Goal: Task Accomplishment & Management: Use online tool/utility

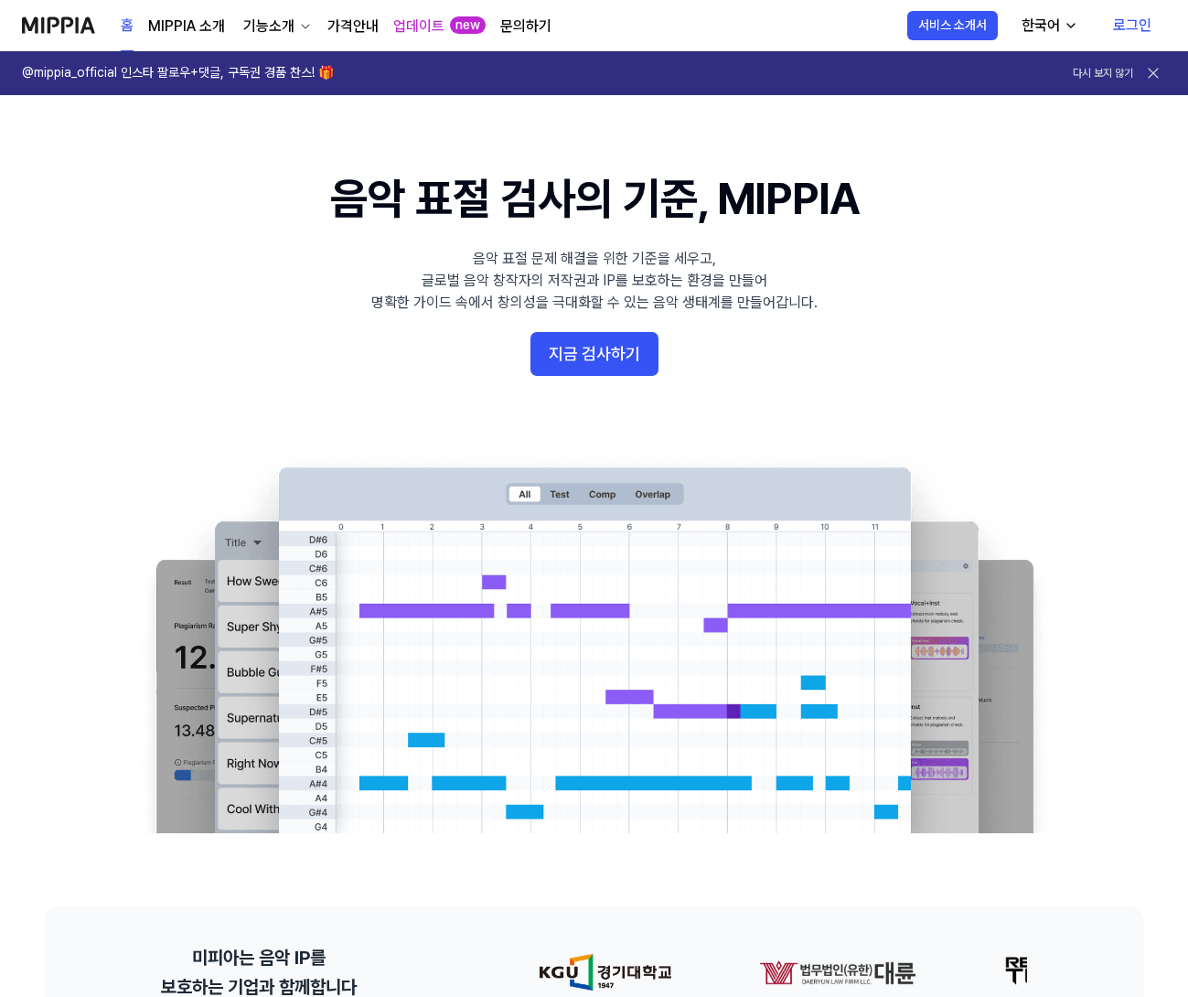
click at [1132, 19] on link "로그인" at bounding box center [1133, 25] width 68 height 51
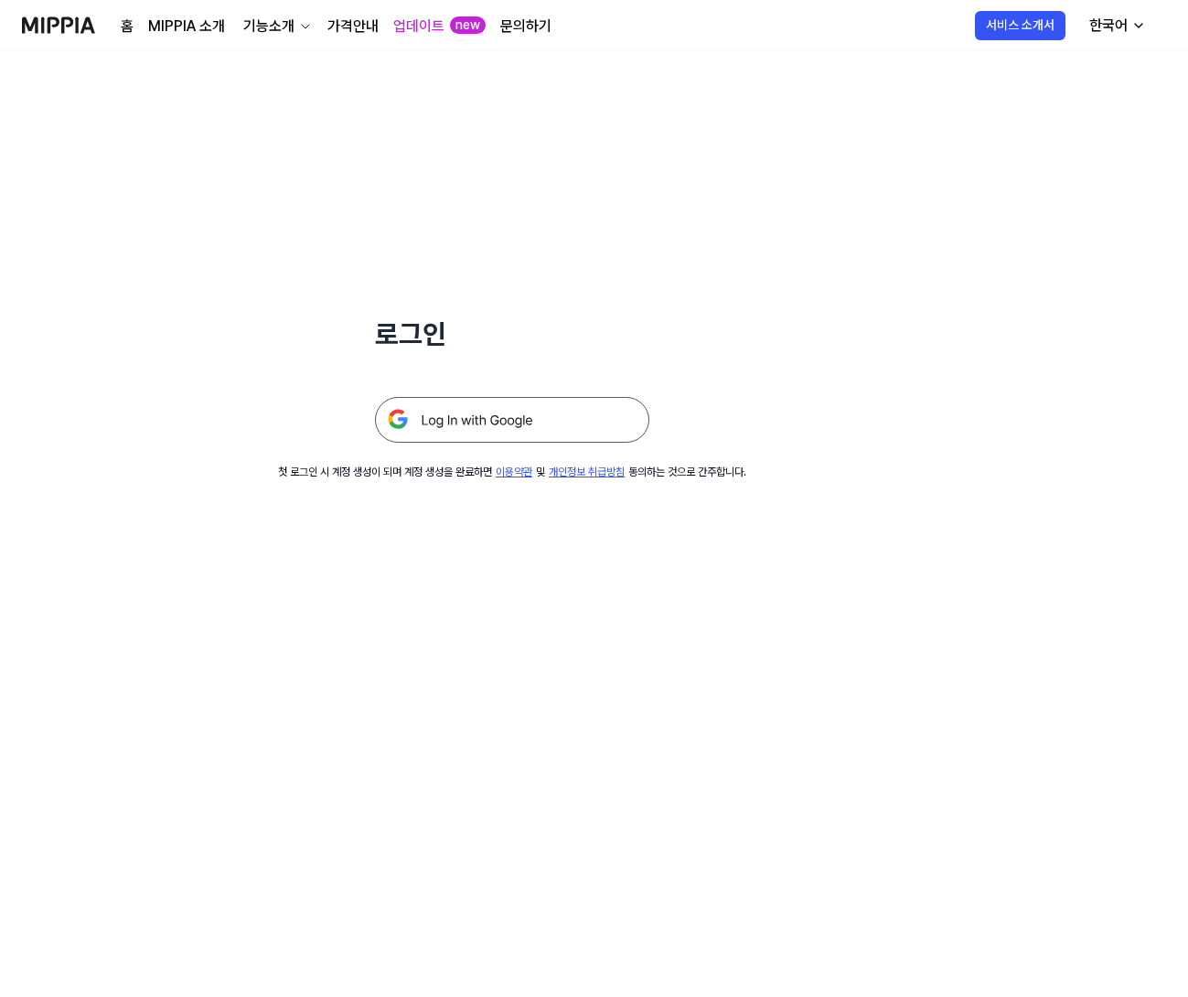
click at [489, 424] on img at bounding box center [512, 420] width 274 height 46
click at [53, 20] on img at bounding box center [58, 25] width 73 height 50
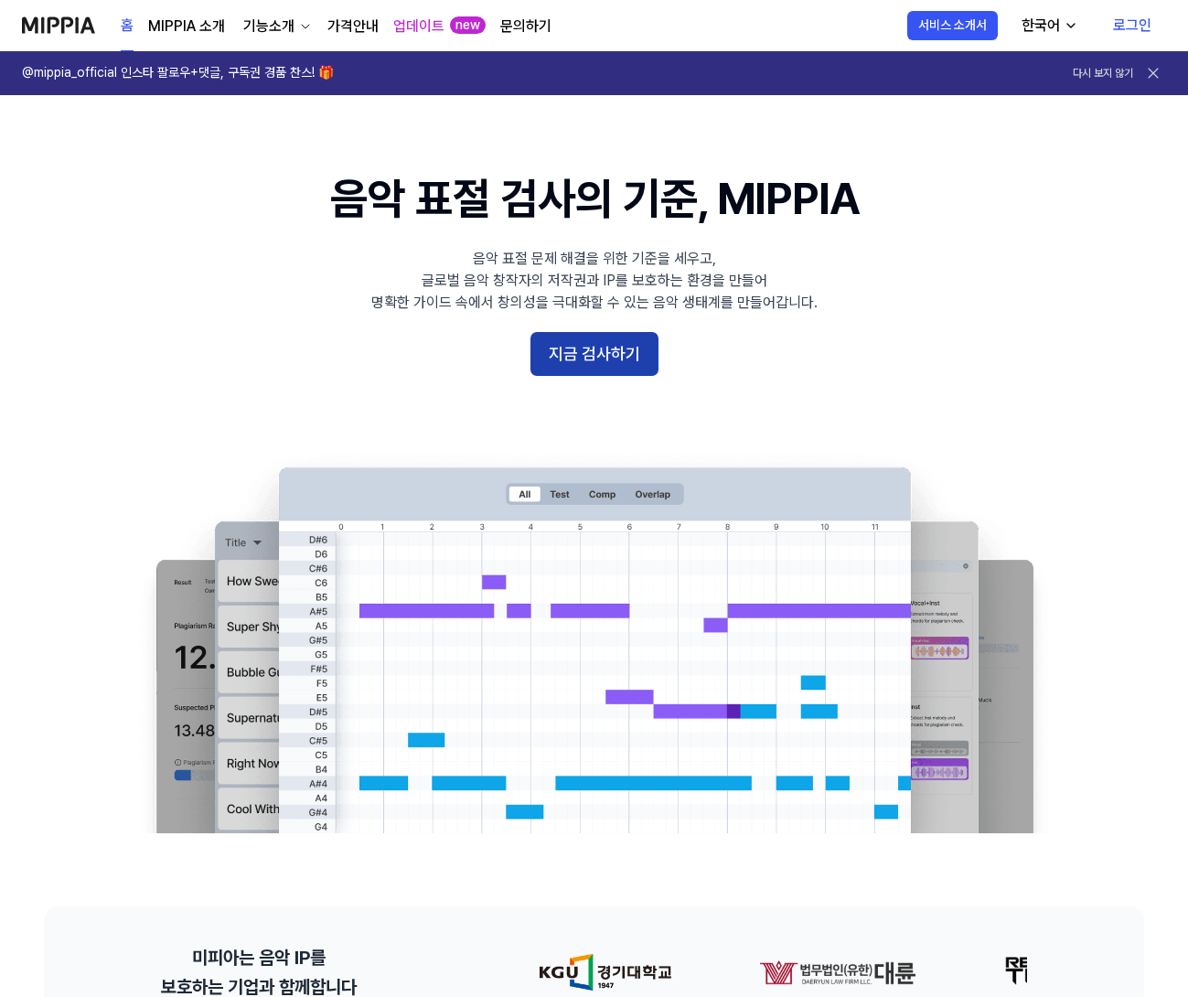
click at [601, 341] on button "지금 검사하기" at bounding box center [595, 354] width 128 height 44
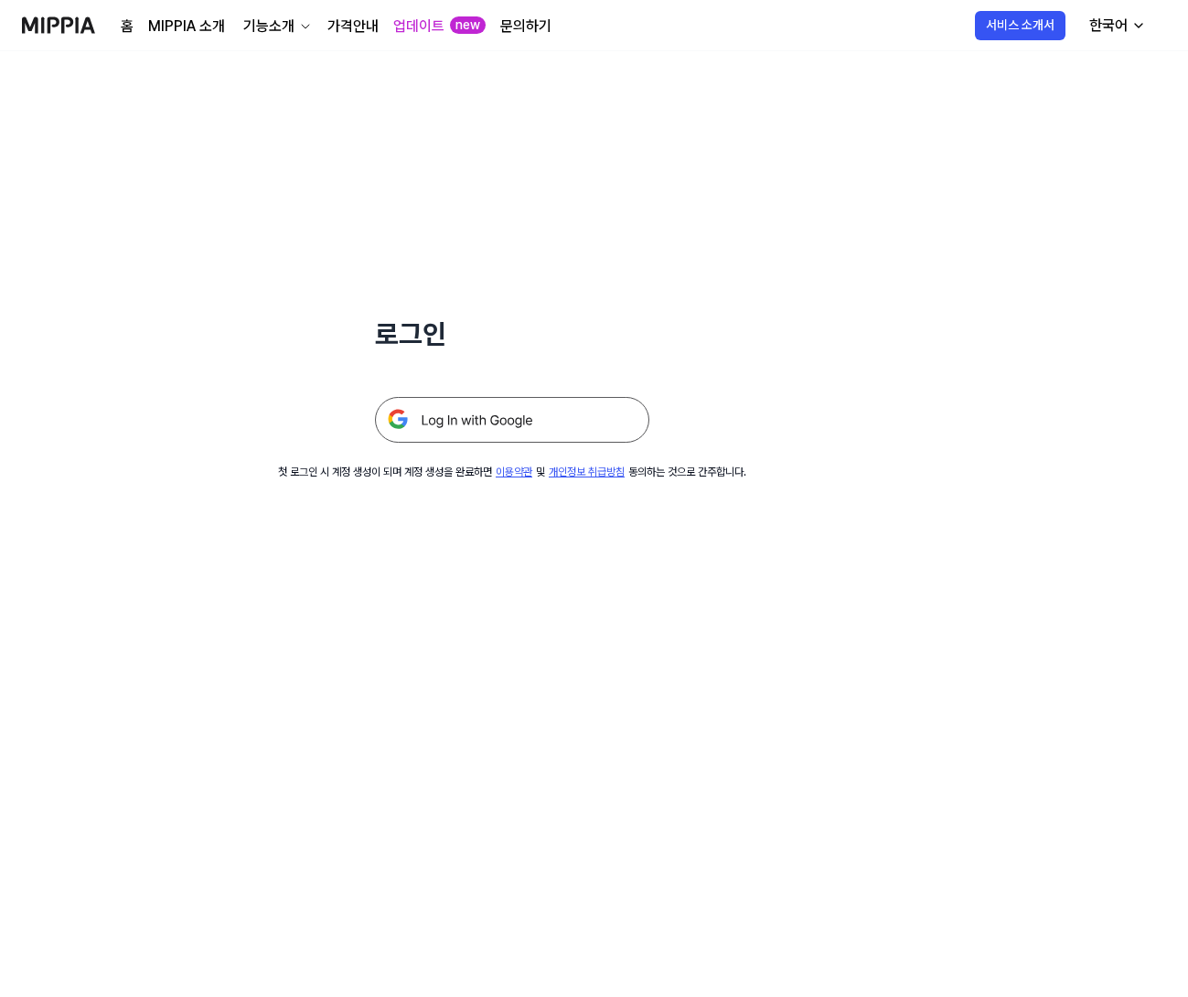
click at [495, 412] on img at bounding box center [512, 420] width 274 height 46
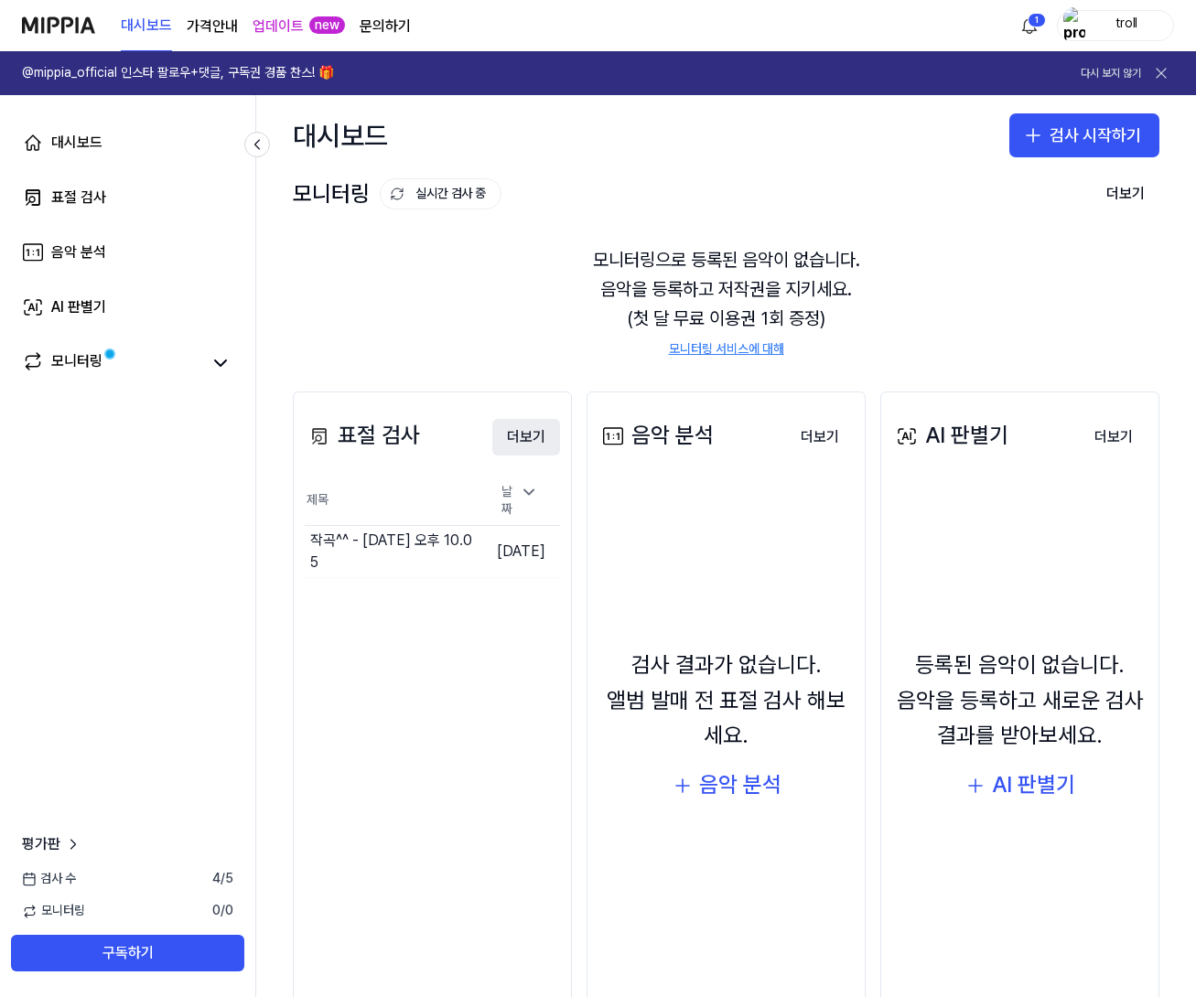
click at [543, 436] on button "더보기" at bounding box center [526, 437] width 68 height 37
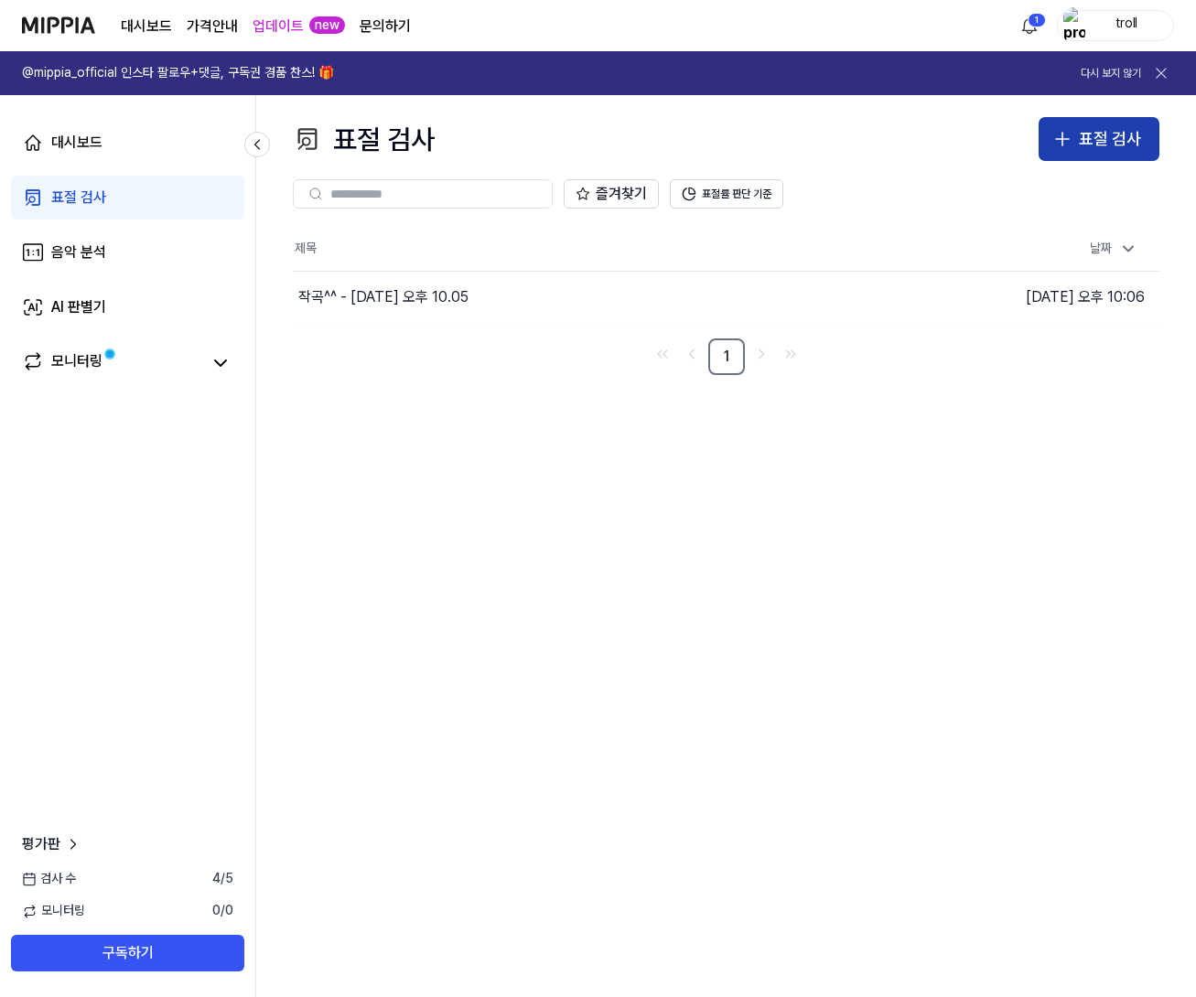
click at [1060, 139] on icon "button" at bounding box center [1062, 139] width 13 height 0
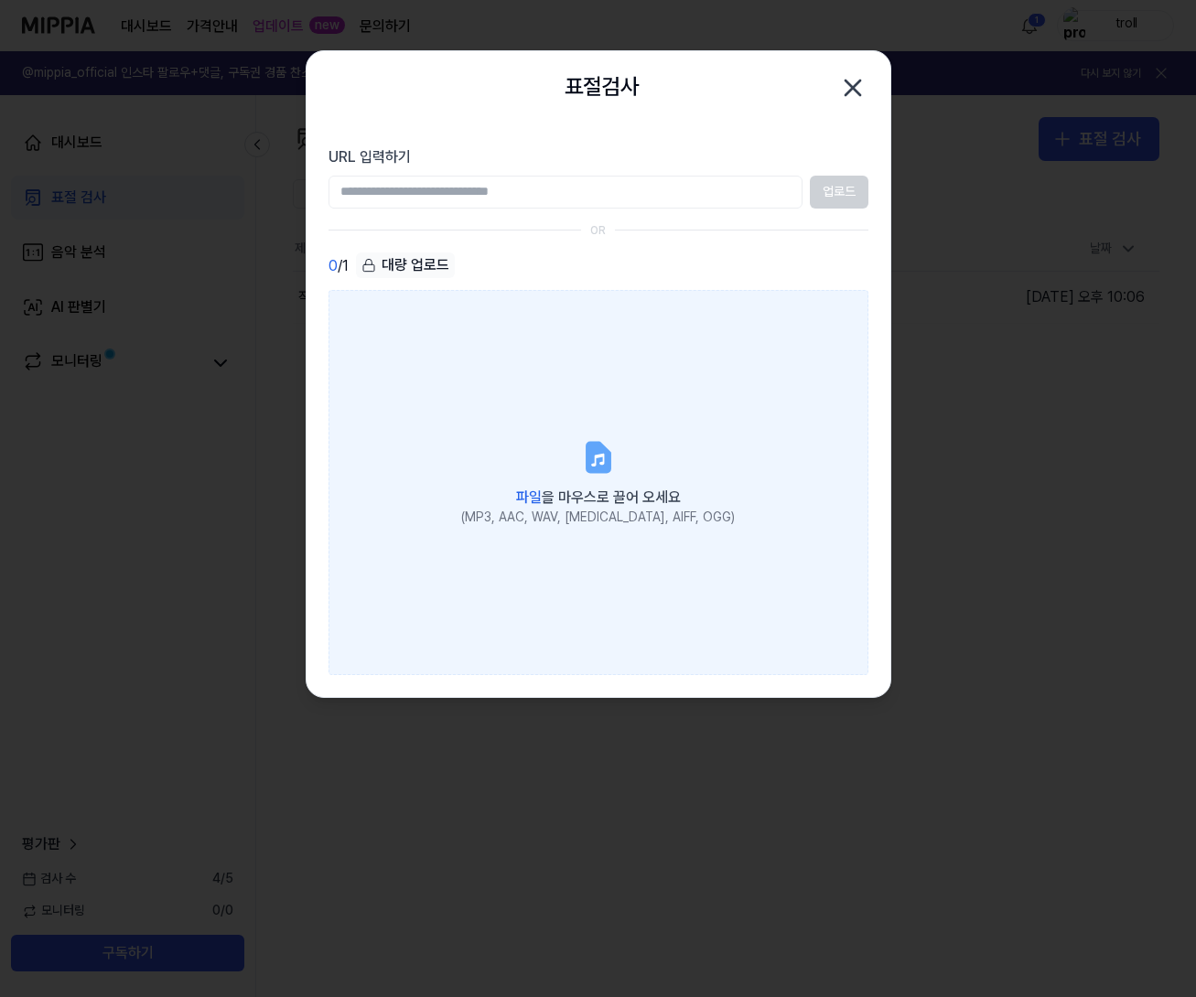
click at [586, 464] on icon at bounding box center [597, 457] width 22 height 28
click at [0, 0] on input "파일 을 마우스로 끌어 오세요 (MP3, AAC, WAV, [MEDICAL_DATA], AIFF, OGG)" at bounding box center [0, 0] width 0 height 0
click at [613, 478] on label "파일 을 마우스로 끌어 오세요 (MP3, AAC, WAV, [MEDICAL_DATA], AIFF, OGG)" at bounding box center [598, 482] width 540 height 384
click at [0, 0] on input "파일 을 마우스로 끌어 오세요 (MP3, AAC, WAV, [MEDICAL_DATA], AIFF, OGG)" at bounding box center [0, 0] width 0 height 0
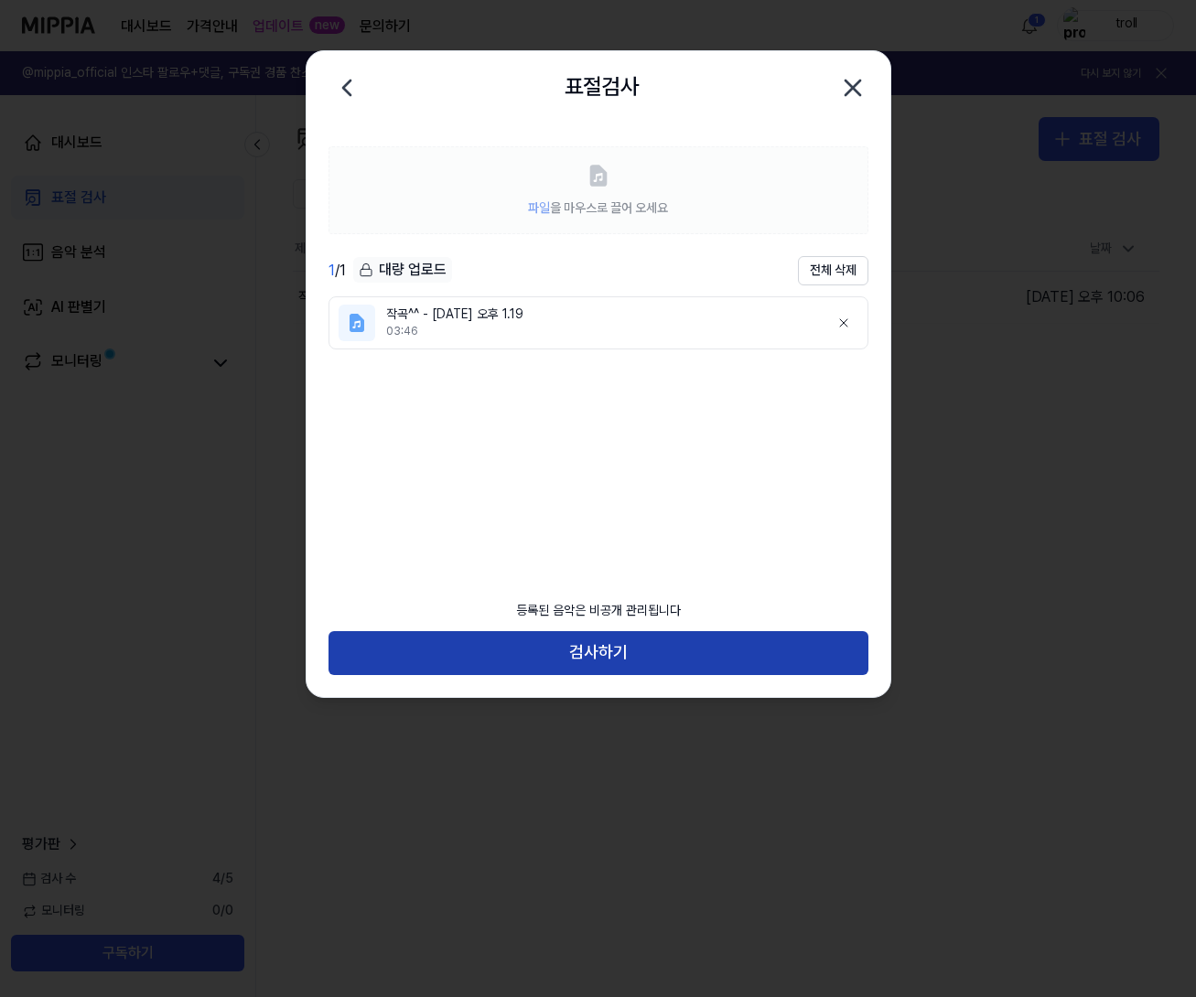
click at [622, 648] on button "검사하기" at bounding box center [598, 653] width 540 height 44
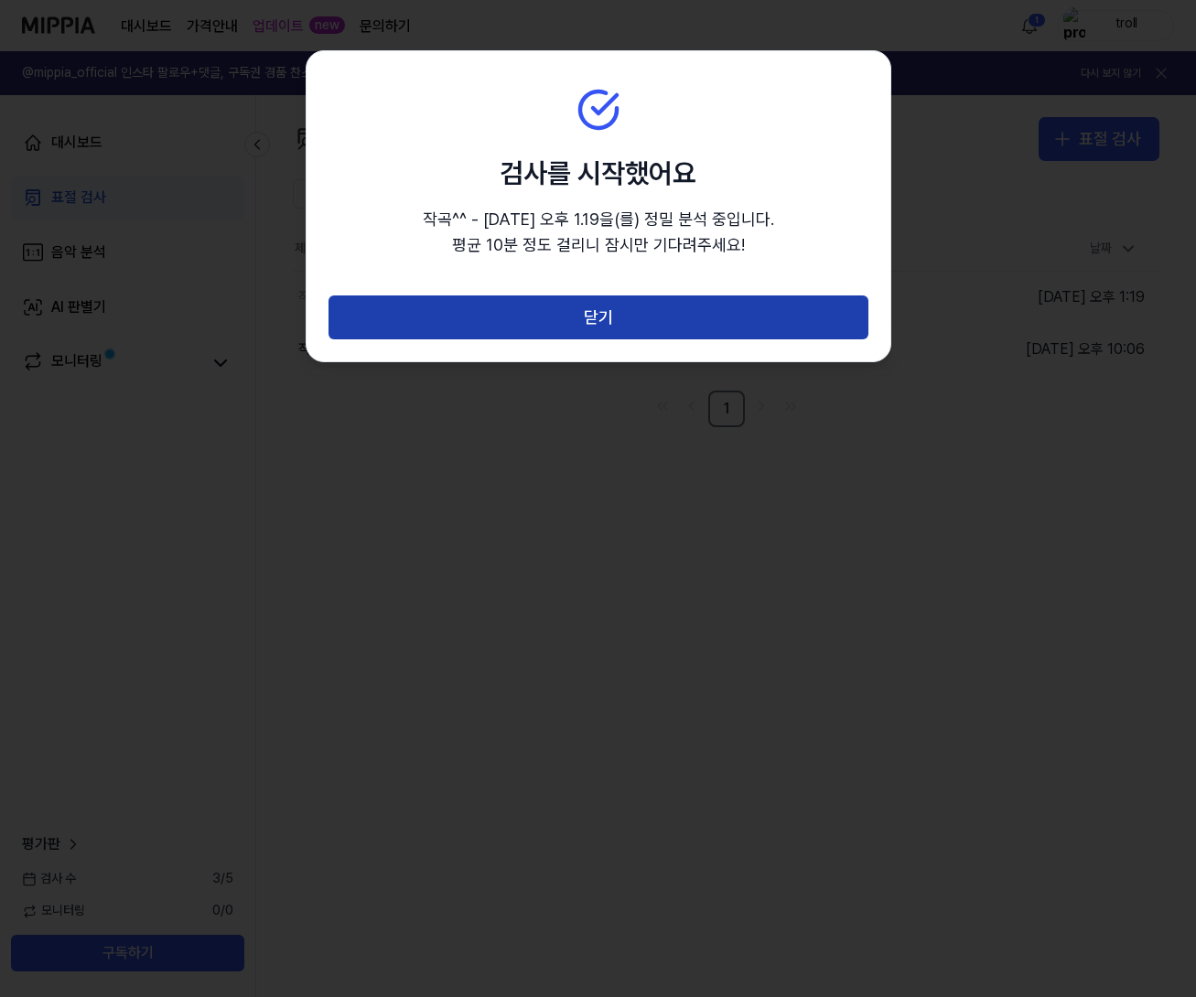
click at [620, 329] on button "닫기" at bounding box center [598, 317] width 540 height 44
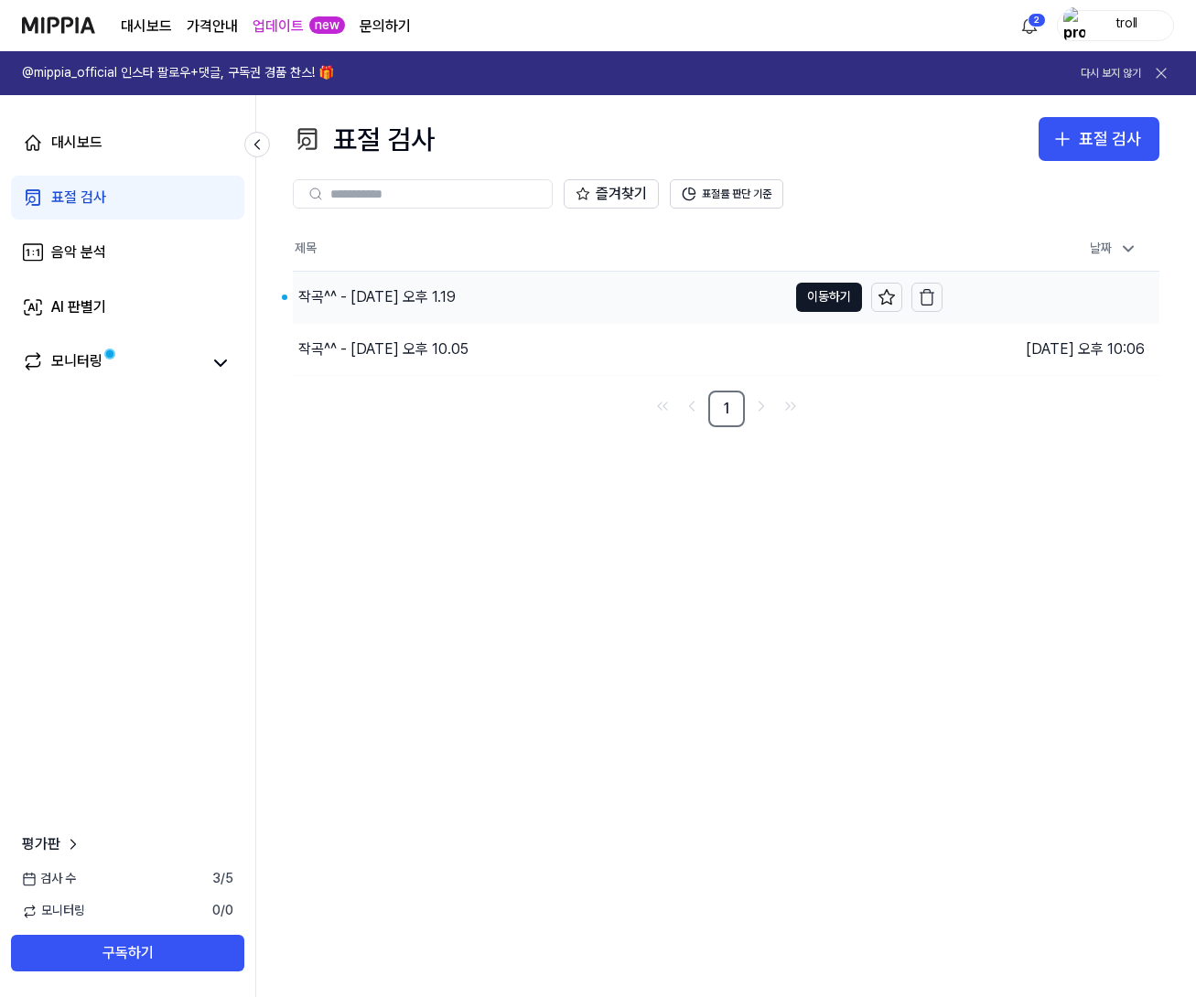
click at [836, 294] on button "이동하기" at bounding box center [829, 297] width 66 height 29
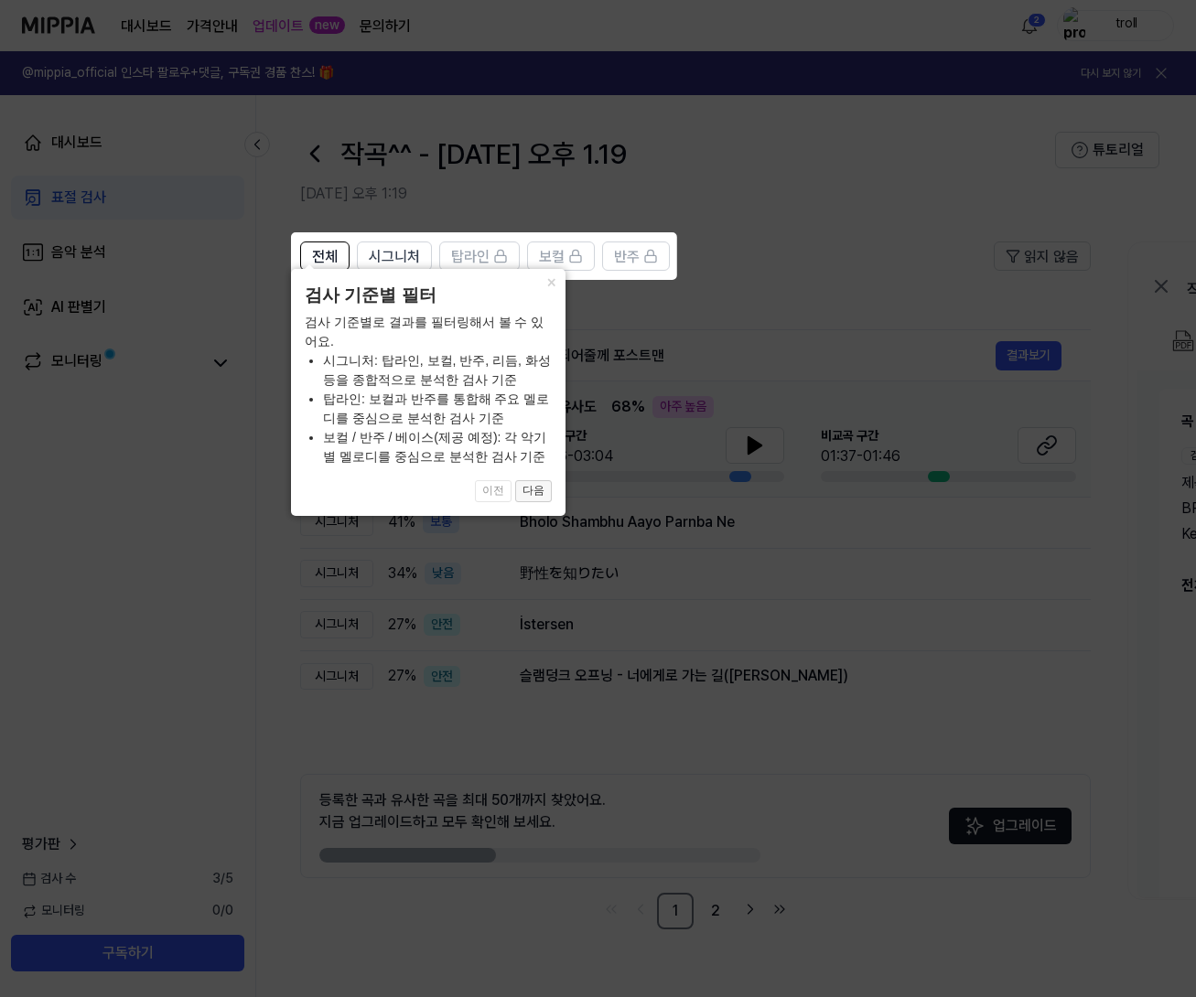
click at [537, 495] on button "다음" at bounding box center [533, 491] width 37 height 22
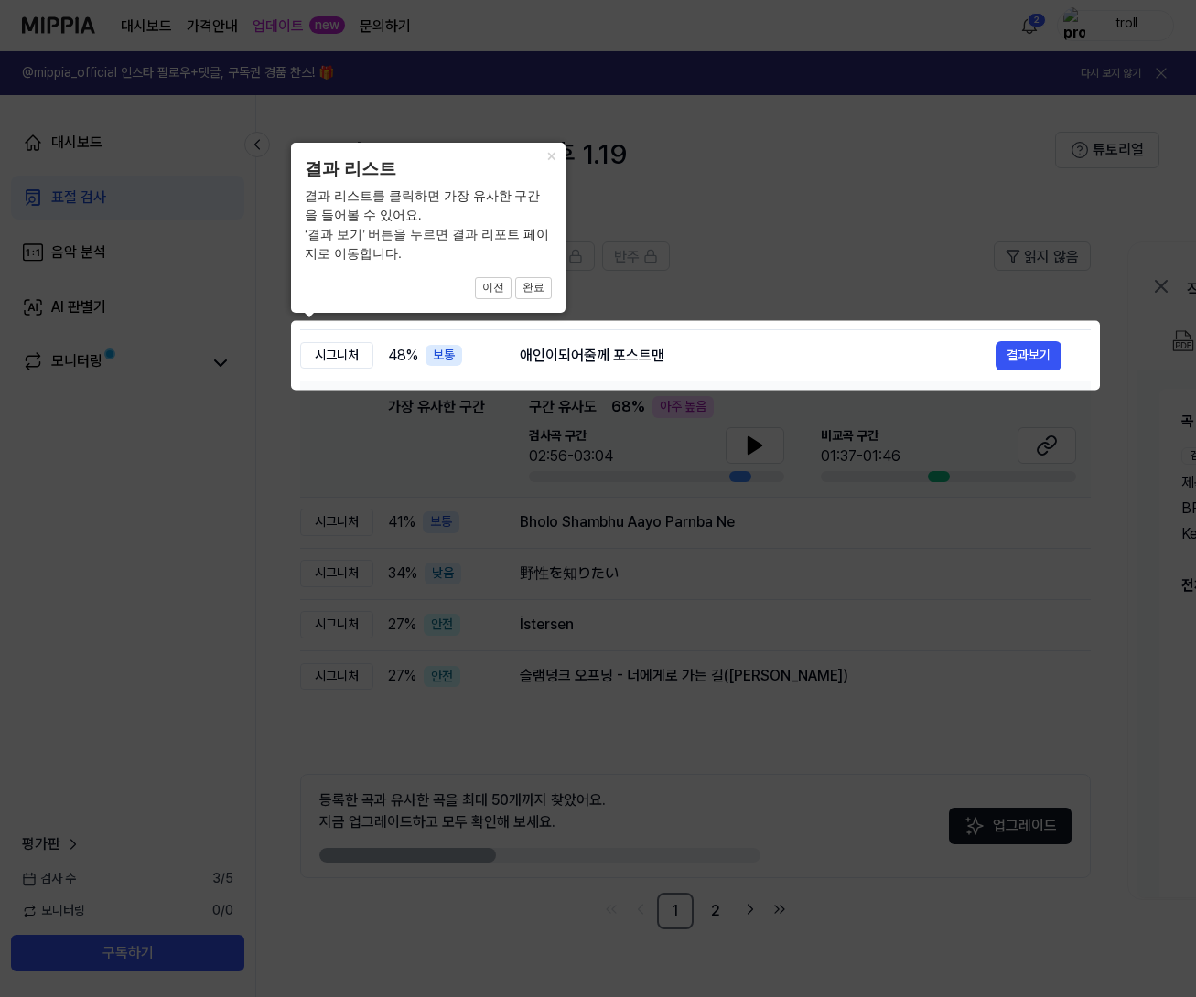
click at [553, 436] on icon at bounding box center [598, 498] width 1196 height 997
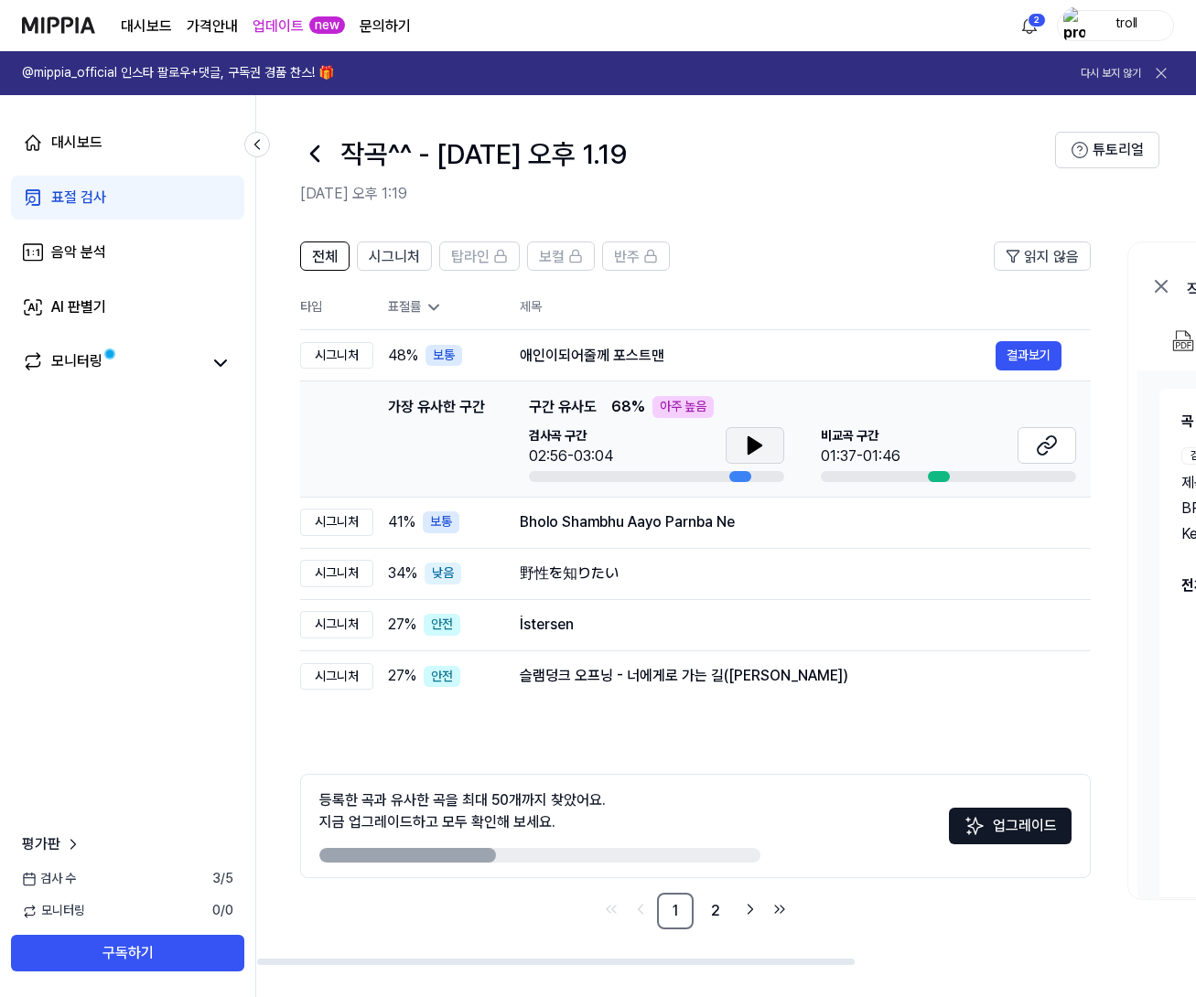
click at [775, 440] on button at bounding box center [754, 445] width 59 height 37
click at [733, 473] on div at bounding box center [740, 476] width 22 height 11
click at [738, 442] on button at bounding box center [754, 445] width 59 height 37
click at [739, 444] on button at bounding box center [754, 445] width 59 height 37
drag, startPoint x: 514, startPoint y: 476, endPoint x: 543, endPoint y: 474, distance: 28.4
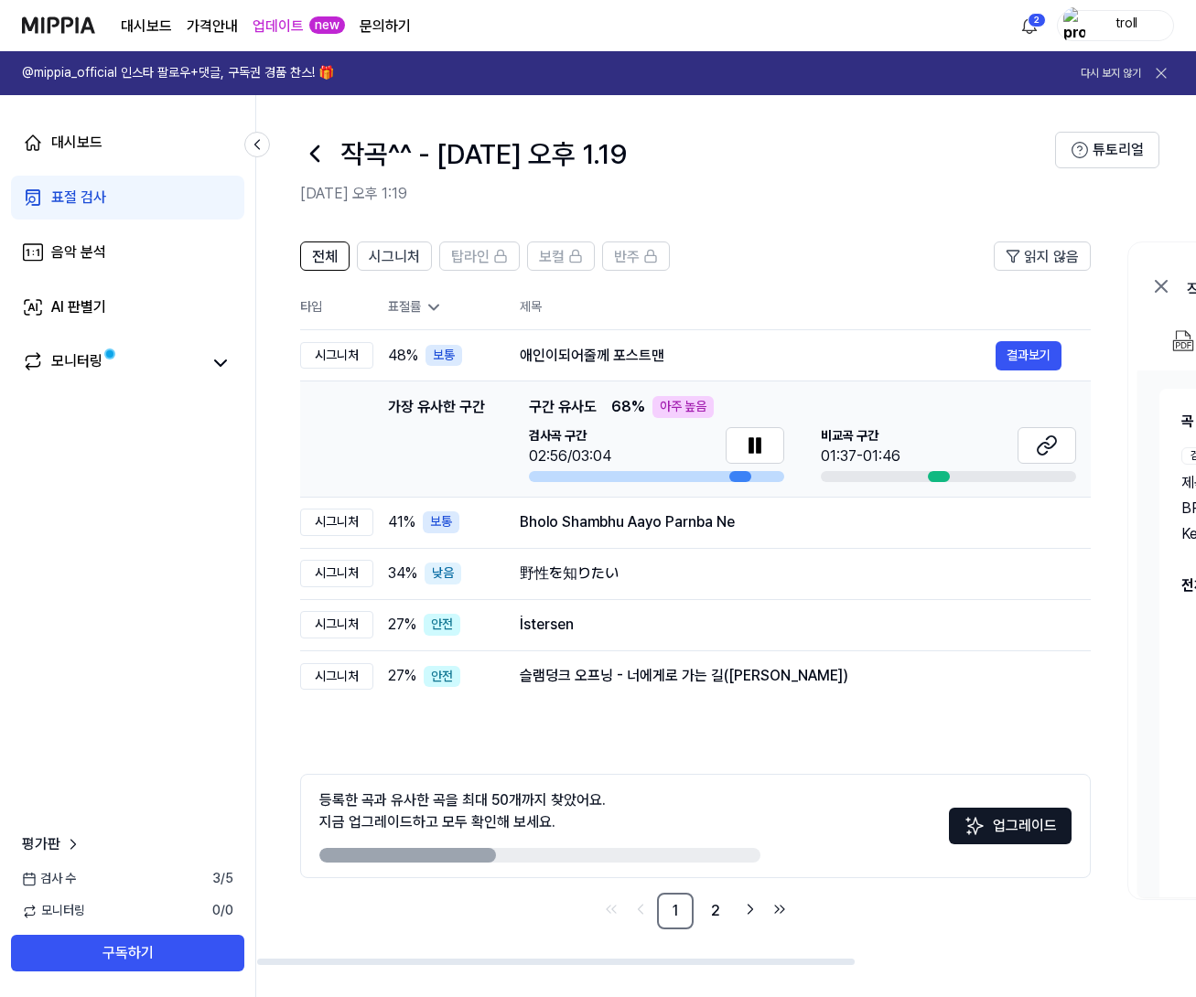
click at [514, 476] on div "가장 유사한 구간 가장 유사한 구간 구간 유사도 68 % 아주 높음 검사곡 구간 02:56/03:04 [GEOGRAPHIC_DATA] 구간 0…" at bounding box center [695, 439] width 761 height 86
drag, startPoint x: 553, startPoint y: 472, endPoint x: 593, endPoint y: 474, distance: 40.3
click at [555, 472] on div at bounding box center [656, 476] width 255 height 11
click at [737, 452] on button at bounding box center [754, 445] width 59 height 37
click at [1045, 462] on button at bounding box center [1046, 445] width 59 height 37
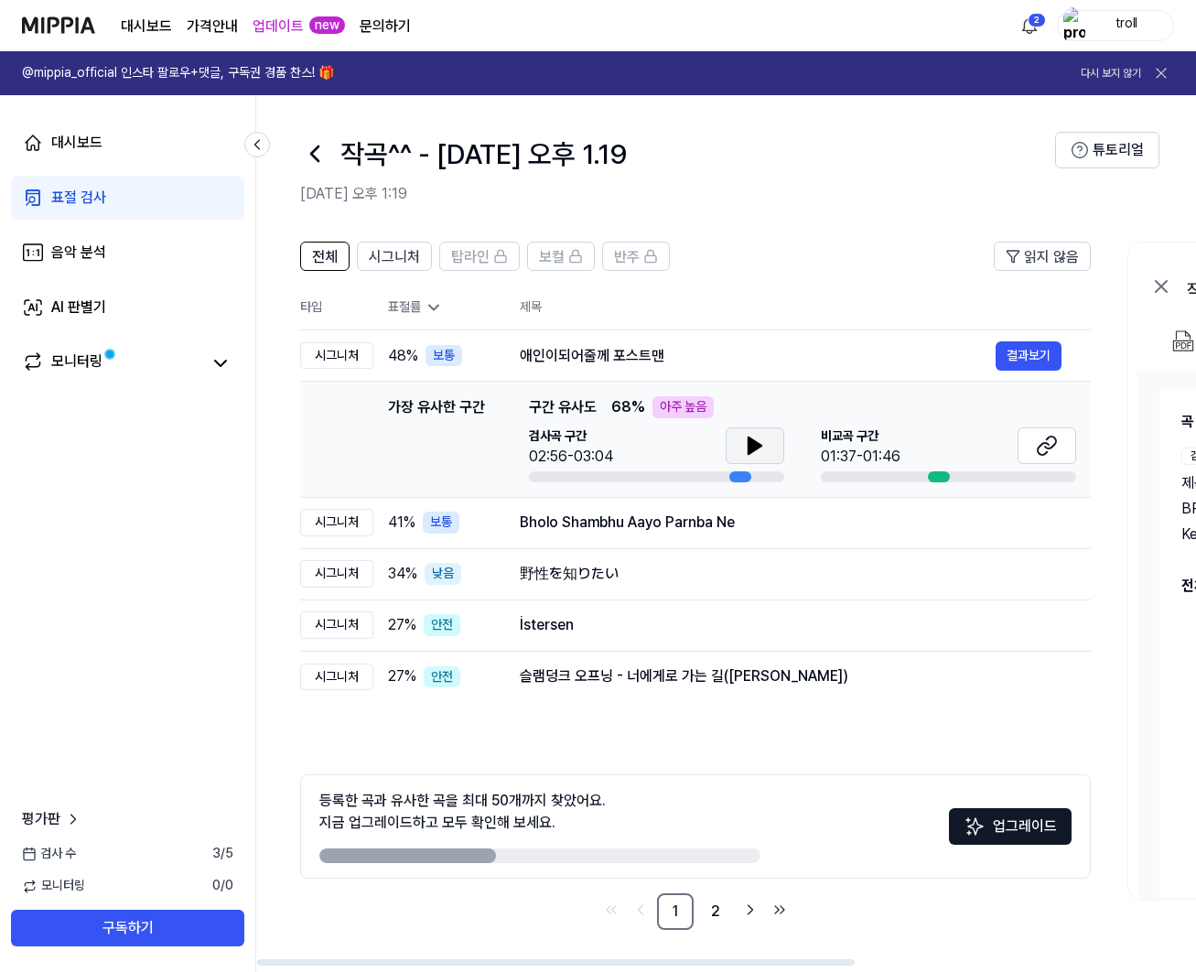
click at [741, 441] on button at bounding box center [754, 445] width 59 height 37
click at [1033, 357] on button "결과보기" at bounding box center [1028, 355] width 66 height 29
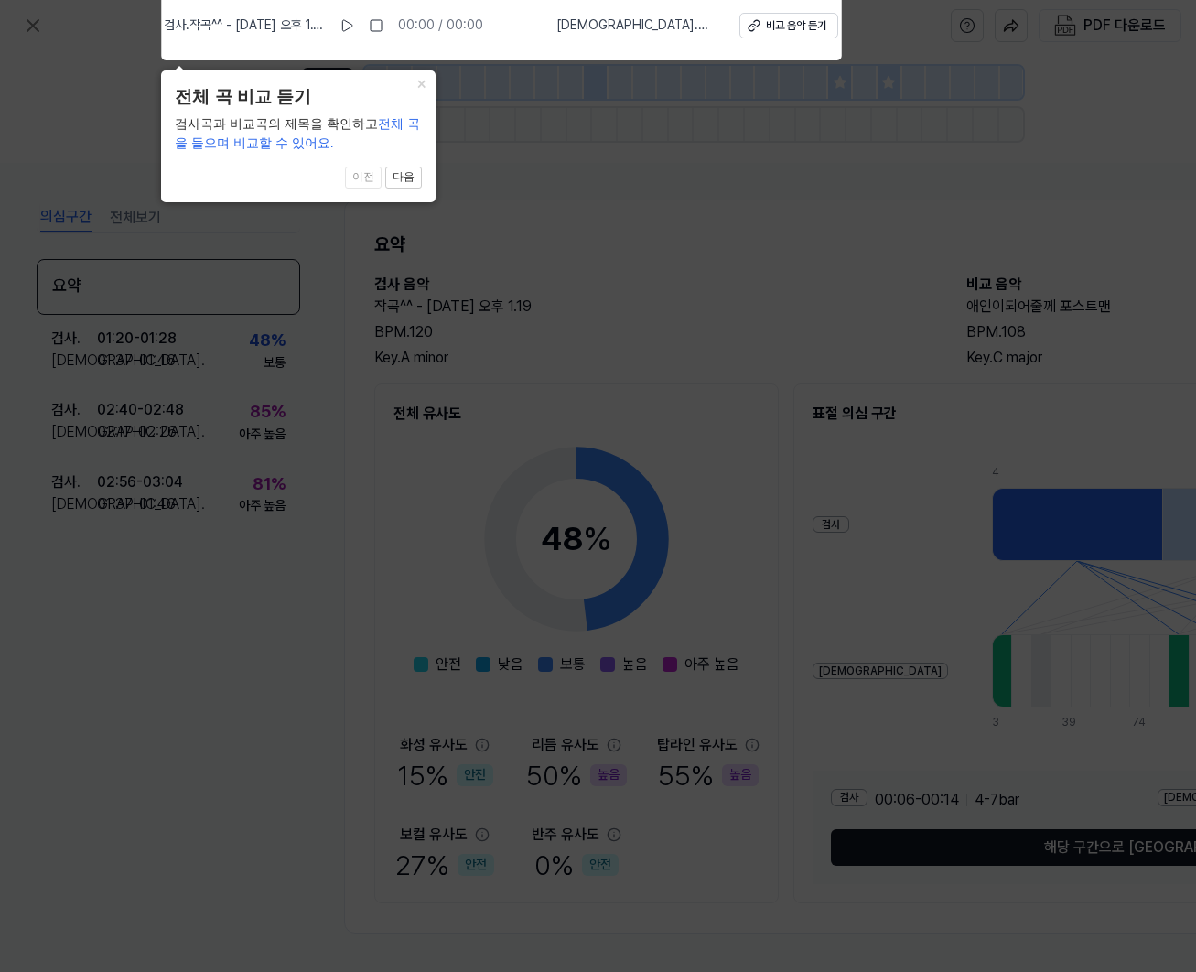
click at [493, 133] on icon at bounding box center [598, 481] width 1196 height 981
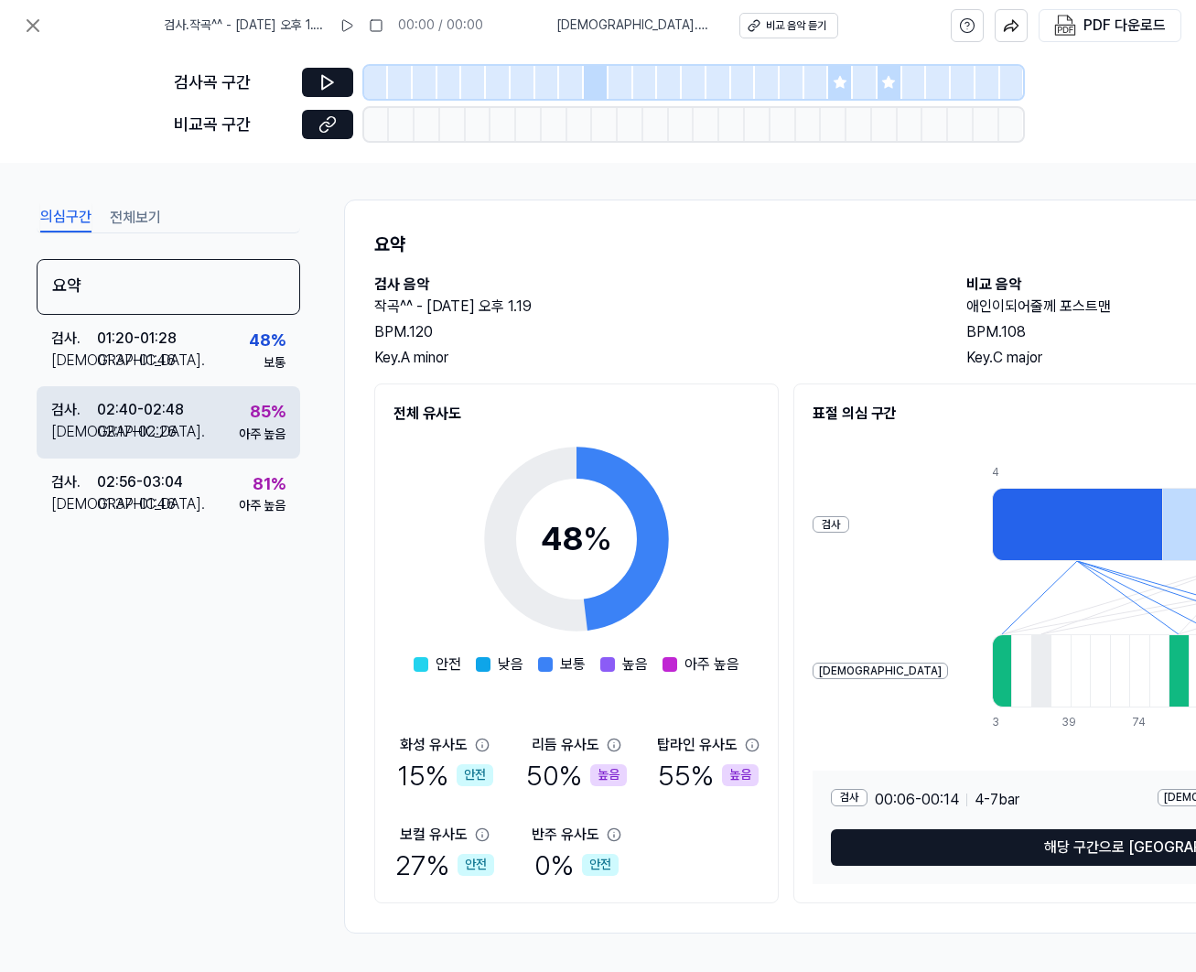
click at [223, 423] on div "검사 . 02:40 - 02:48 비교 . 02:17 - 02:26 85 % 아주 높음" at bounding box center [168, 421] width 263 height 71
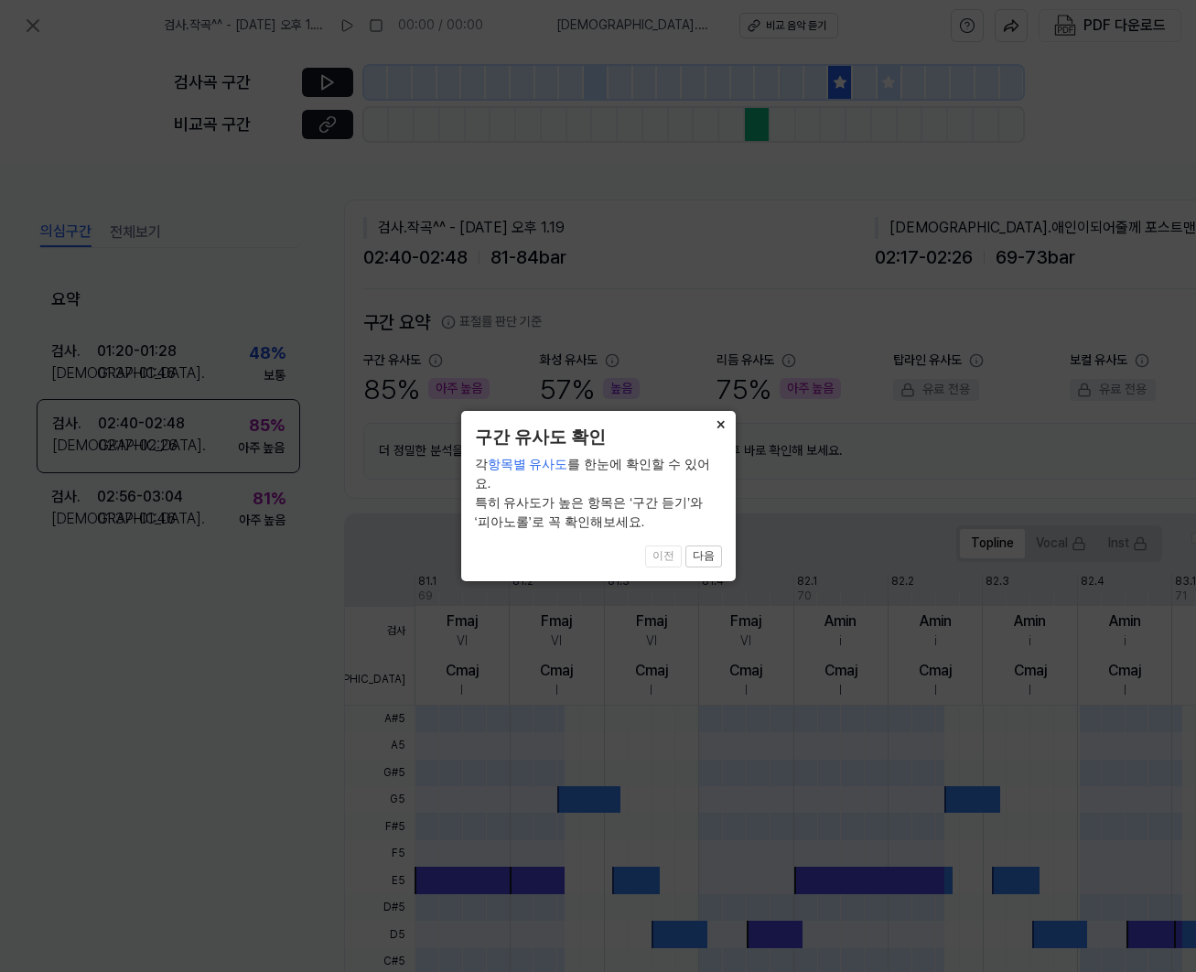
click at [719, 425] on button "×" at bounding box center [720, 424] width 29 height 26
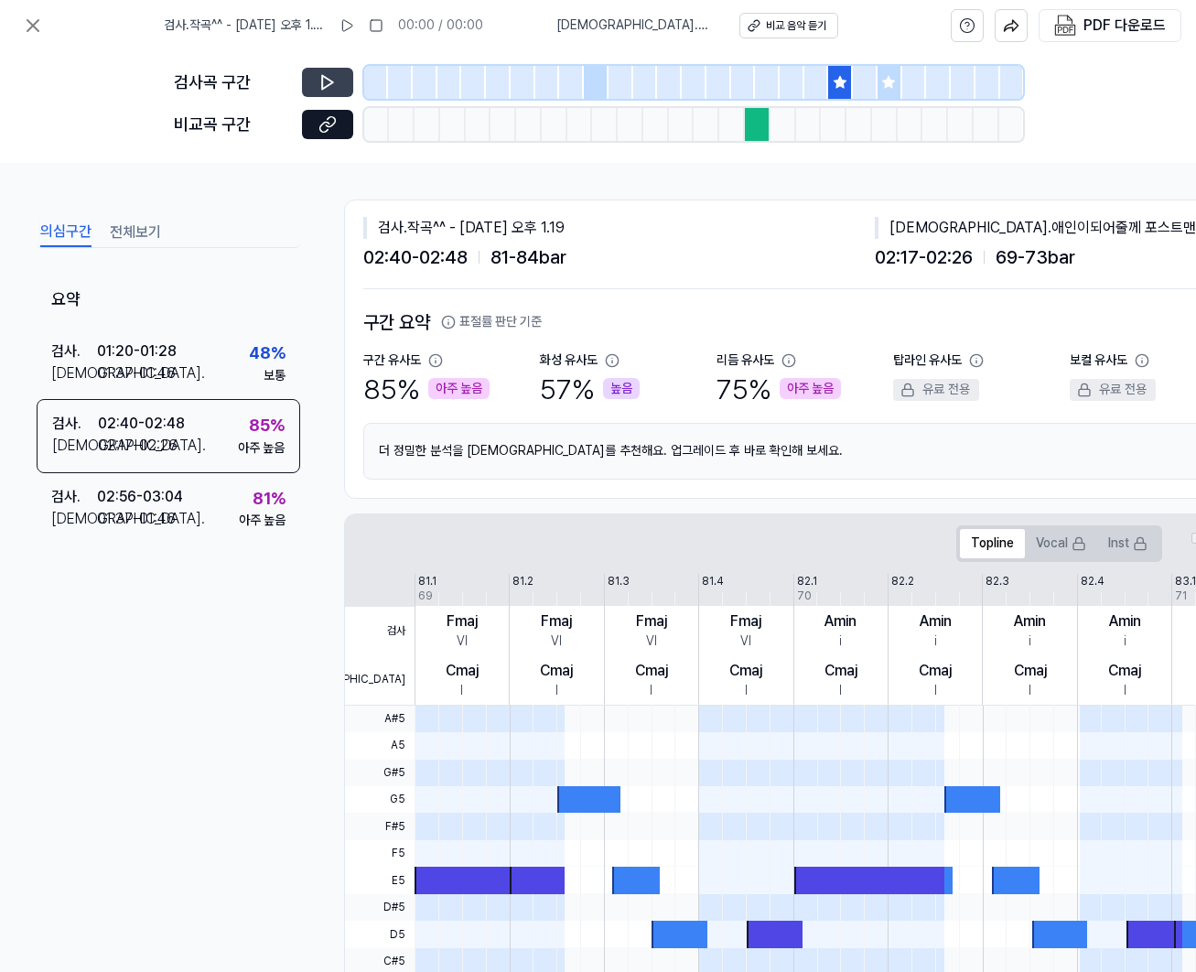
click at [338, 81] on button at bounding box center [327, 82] width 51 height 29
click at [376, 27] on icon at bounding box center [376, 25] width 15 height 15
click at [354, 24] on icon at bounding box center [346, 25] width 15 height 15
click at [347, 77] on button at bounding box center [327, 82] width 51 height 29
click at [322, 76] on icon at bounding box center [327, 83] width 11 height 14
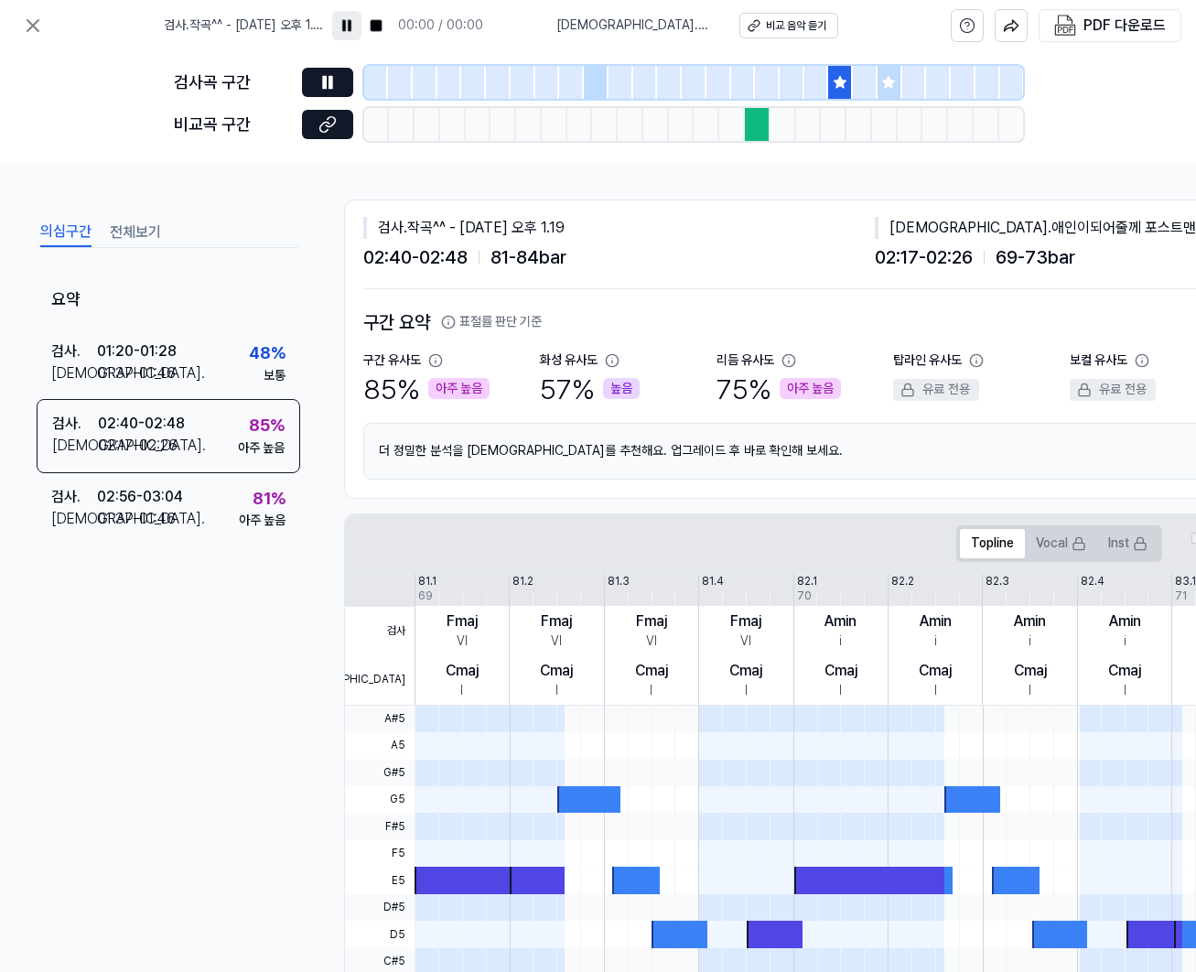
click at [437, 82] on div at bounding box center [449, 82] width 25 height 33
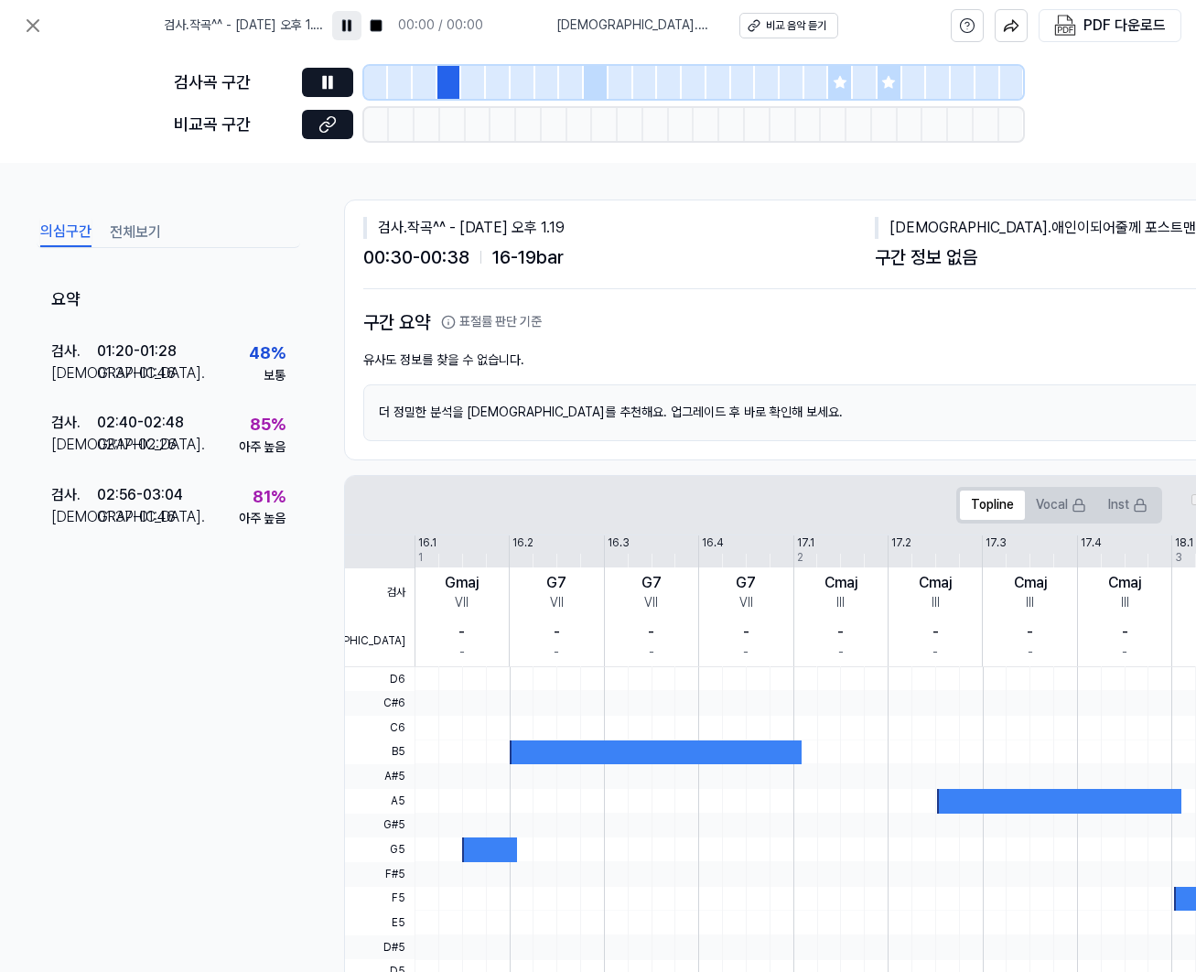
click at [437, 82] on div at bounding box center [449, 82] width 25 height 33
click at [487, 80] on div at bounding box center [498, 82] width 25 height 33
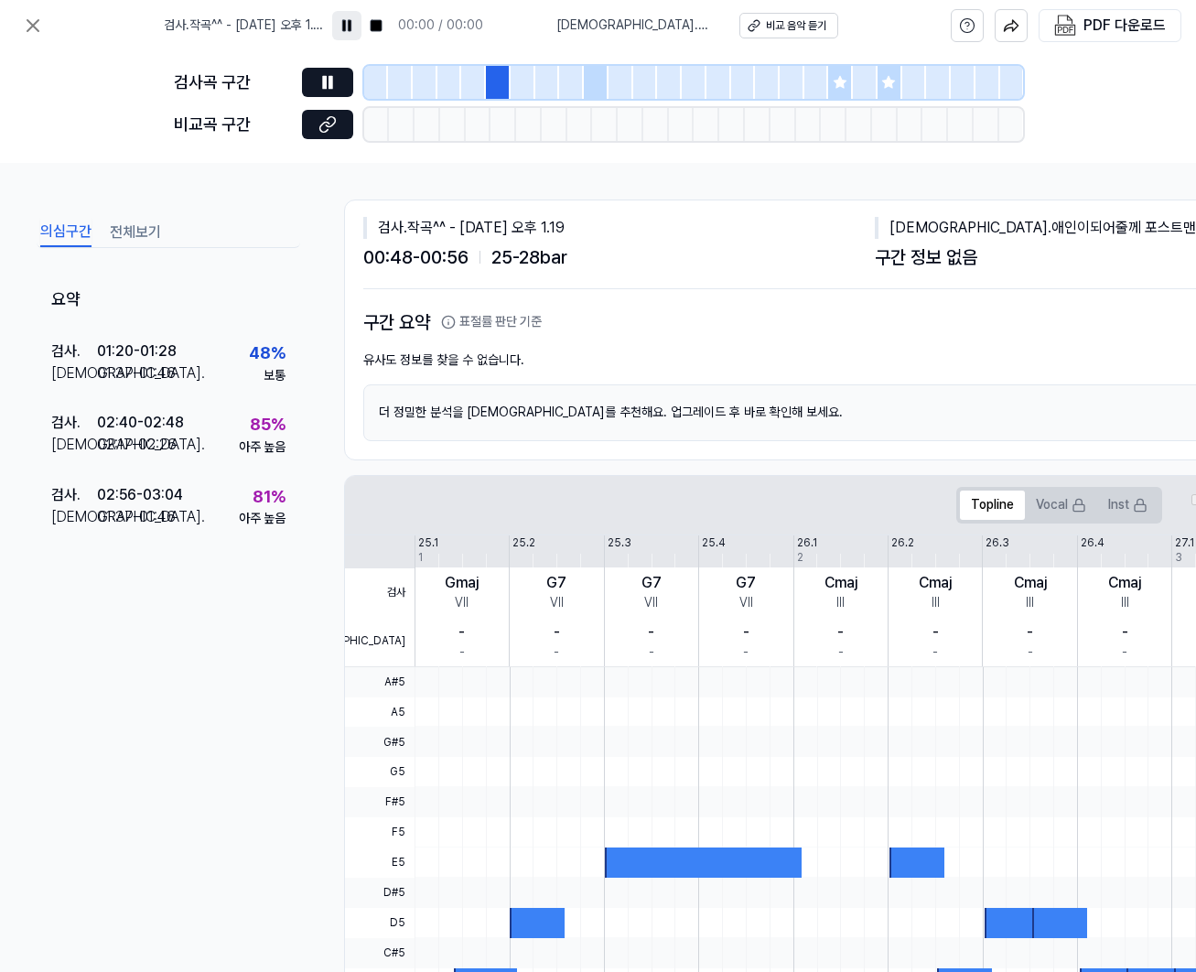
click at [532, 82] on div at bounding box center [522, 82] width 25 height 33
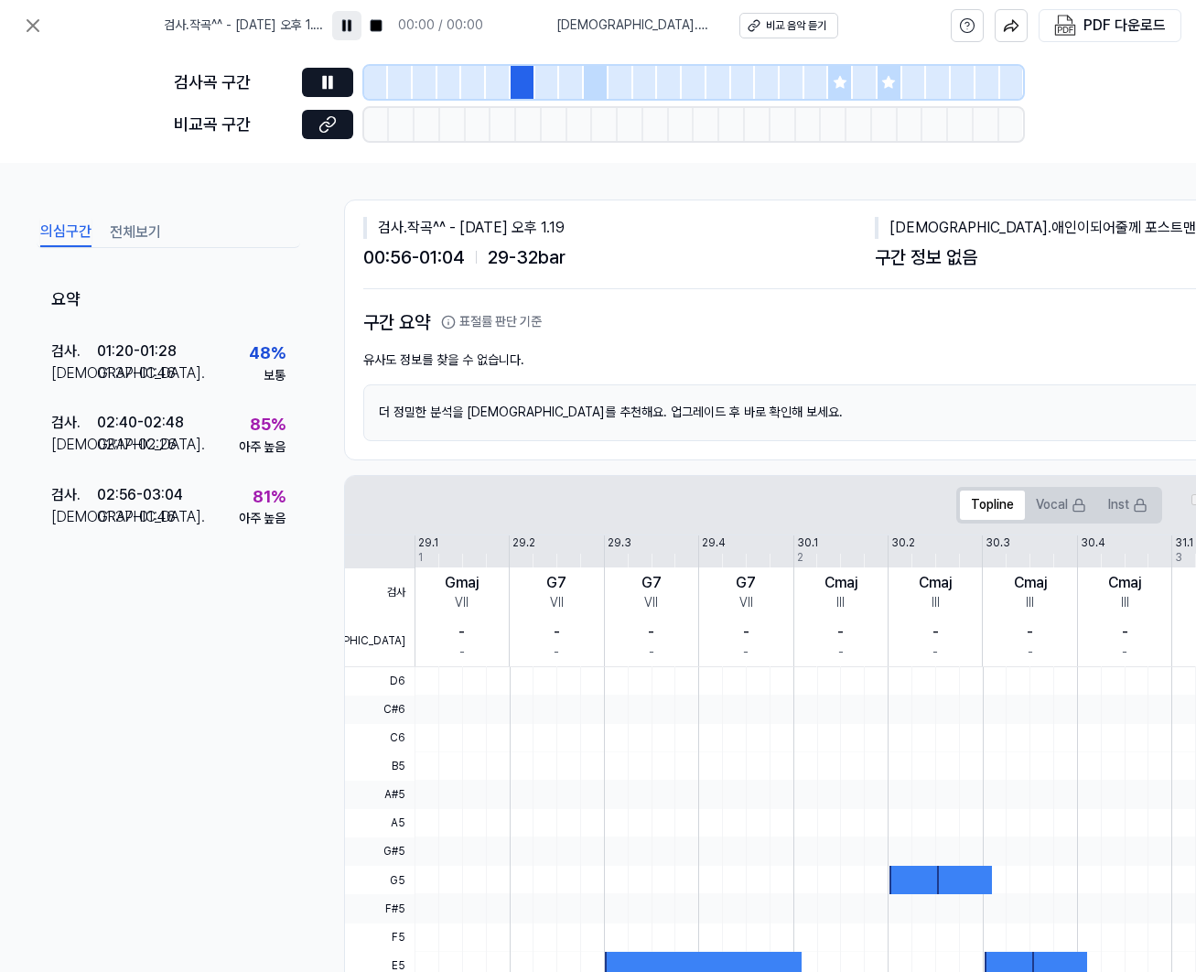
click at [815, 70] on div at bounding box center [816, 82] width 25 height 33
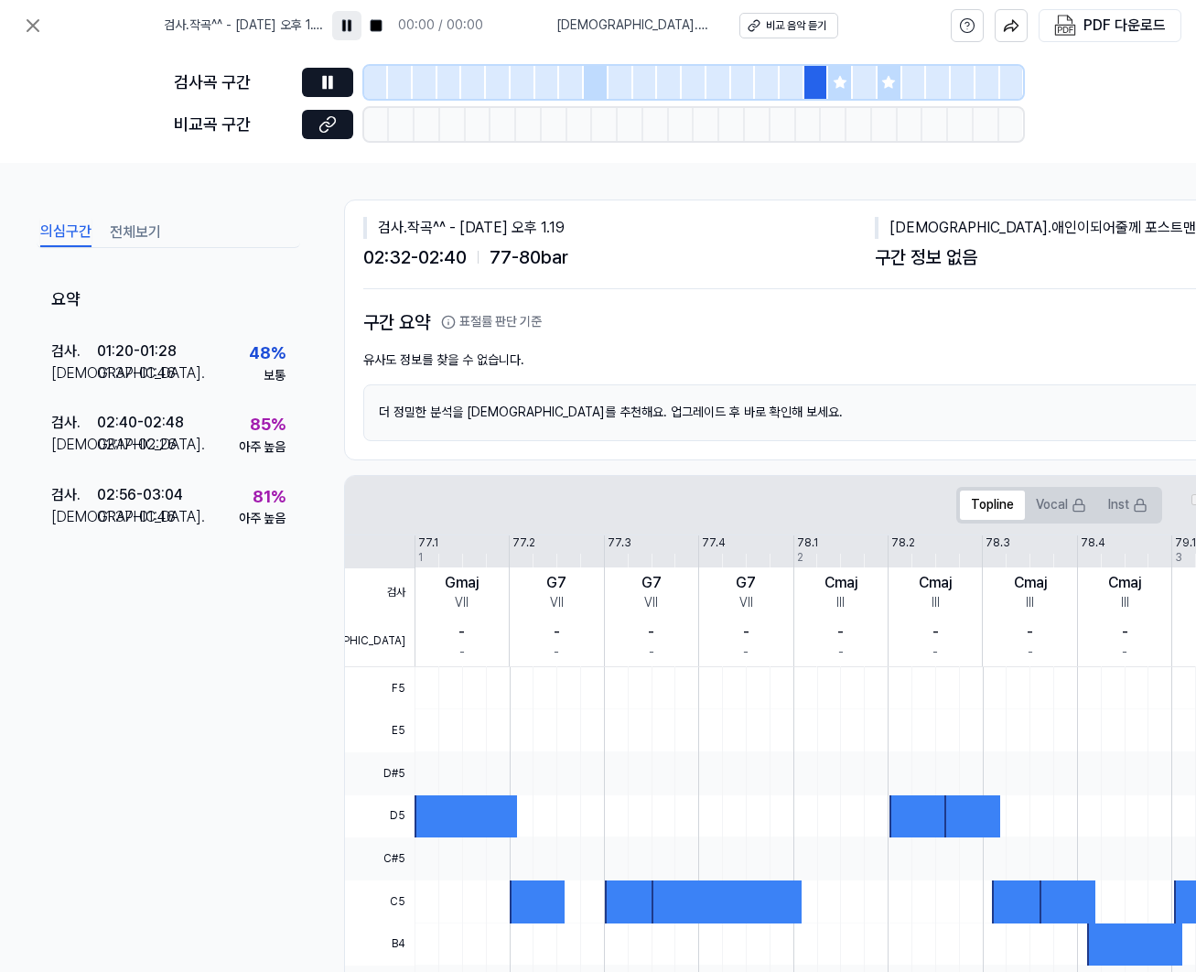
click at [607, 80] on div at bounding box center [596, 82] width 25 height 33
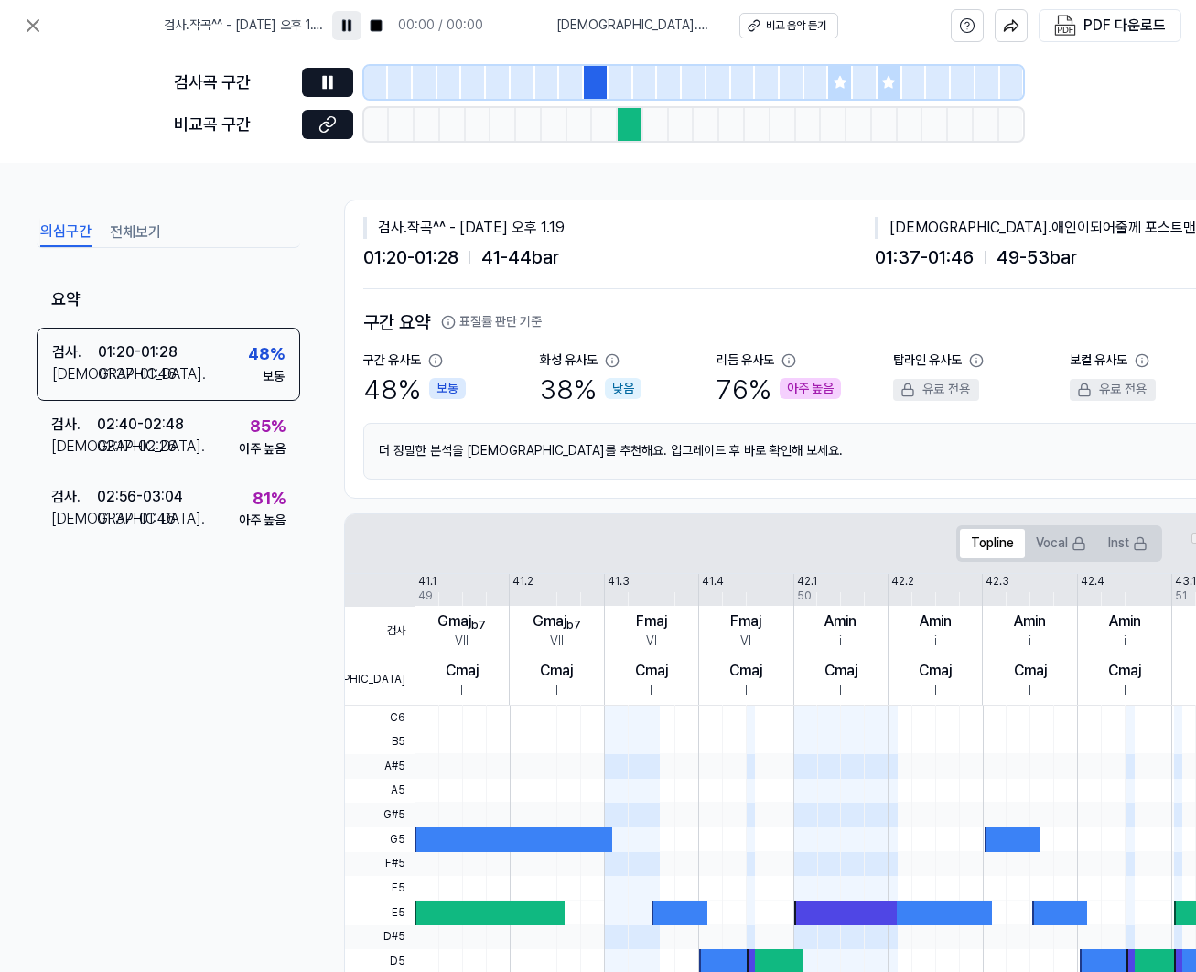
click at [848, 77] on div at bounding box center [840, 82] width 25 height 33
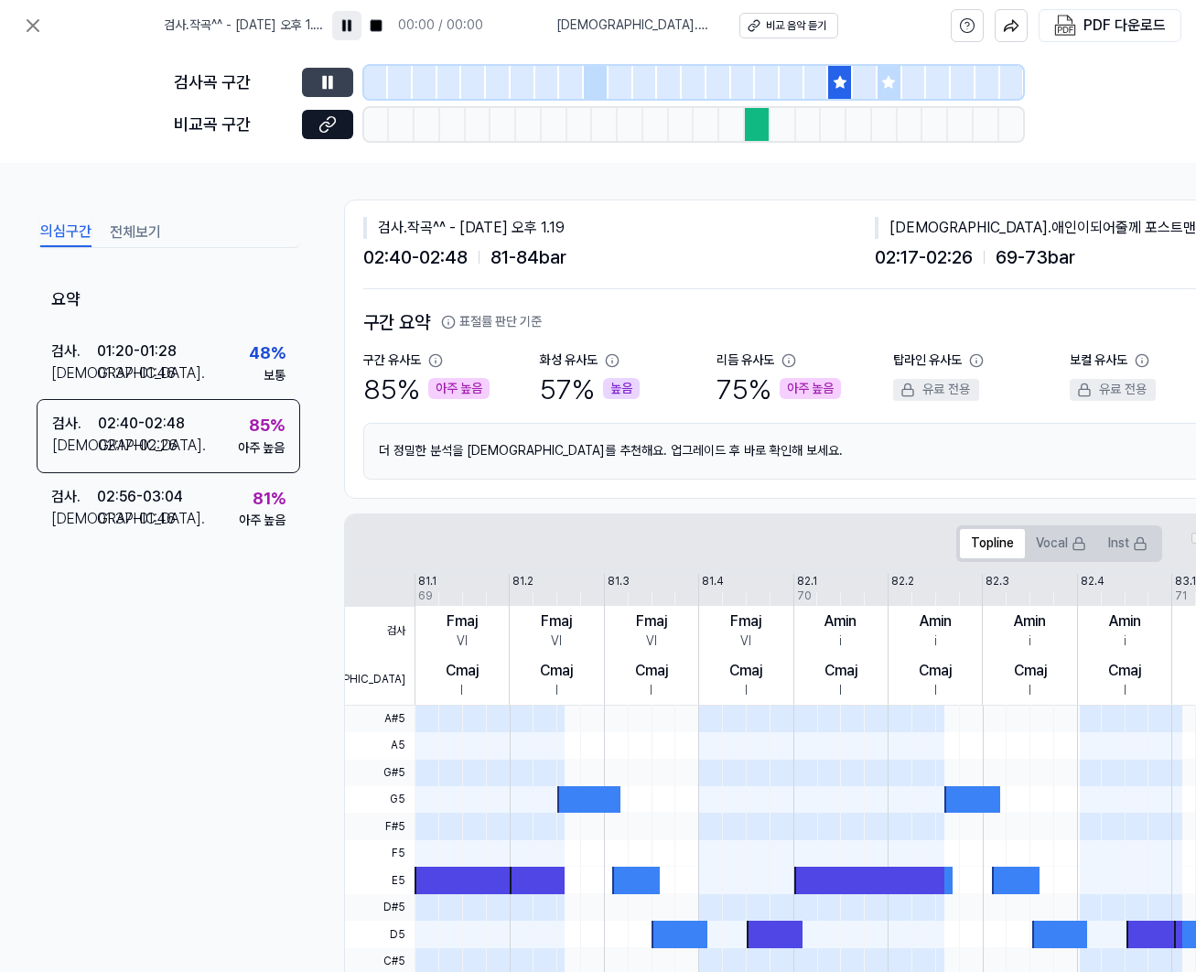
click at [319, 84] on icon at bounding box center [327, 82] width 18 height 18
click at [322, 87] on icon at bounding box center [327, 83] width 11 height 14
click at [321, 88] on icon at bounding box center [327, 82] width 18 height 18
click at [349, 130] on button at bounding box center [327, 124] width 51 height 29
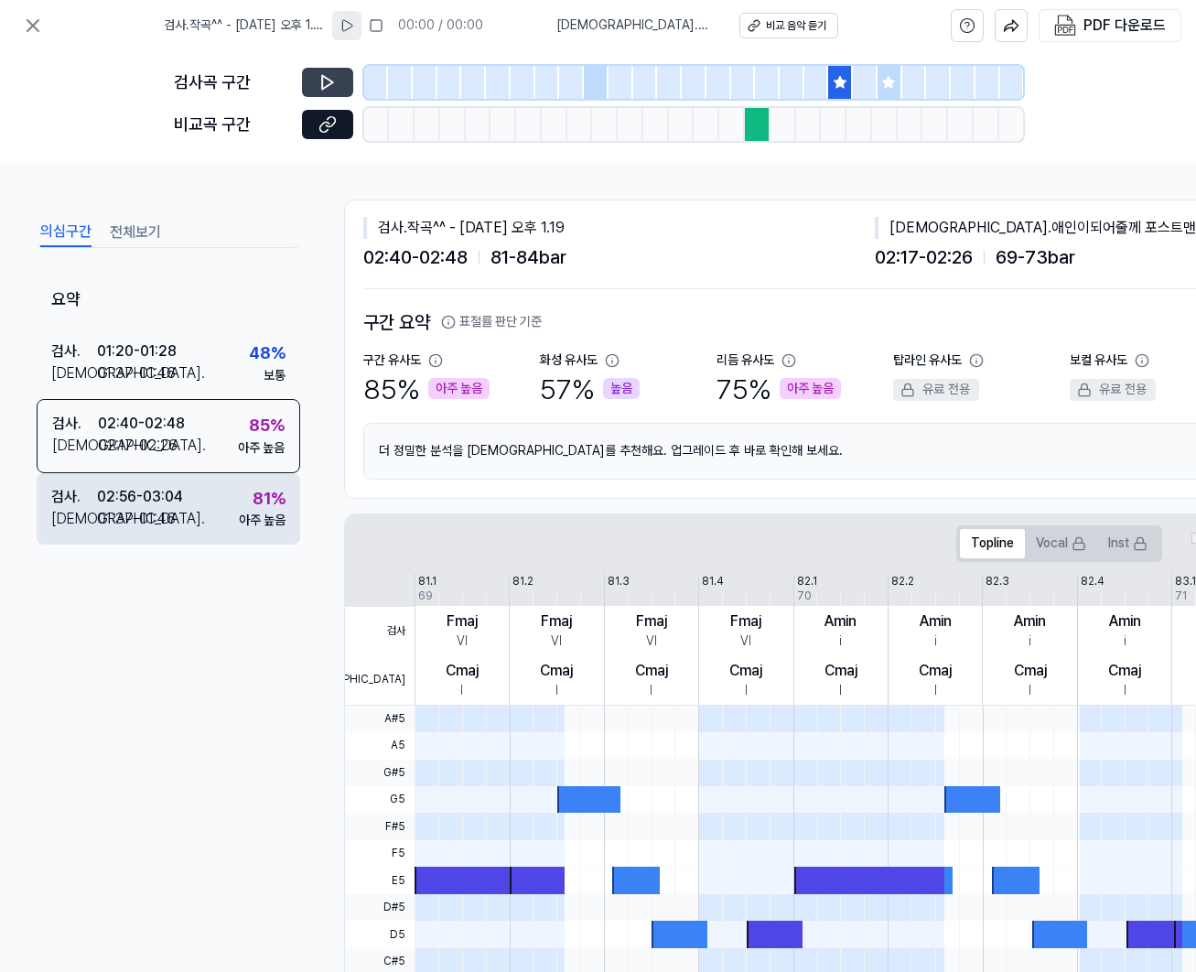
click at [202, 509] on div "검사 . 02:56 - 03:04 비교 . 01:37 - 01:46 81 % 아주 높음" at bounding box center [168, 508] width 263 height 71
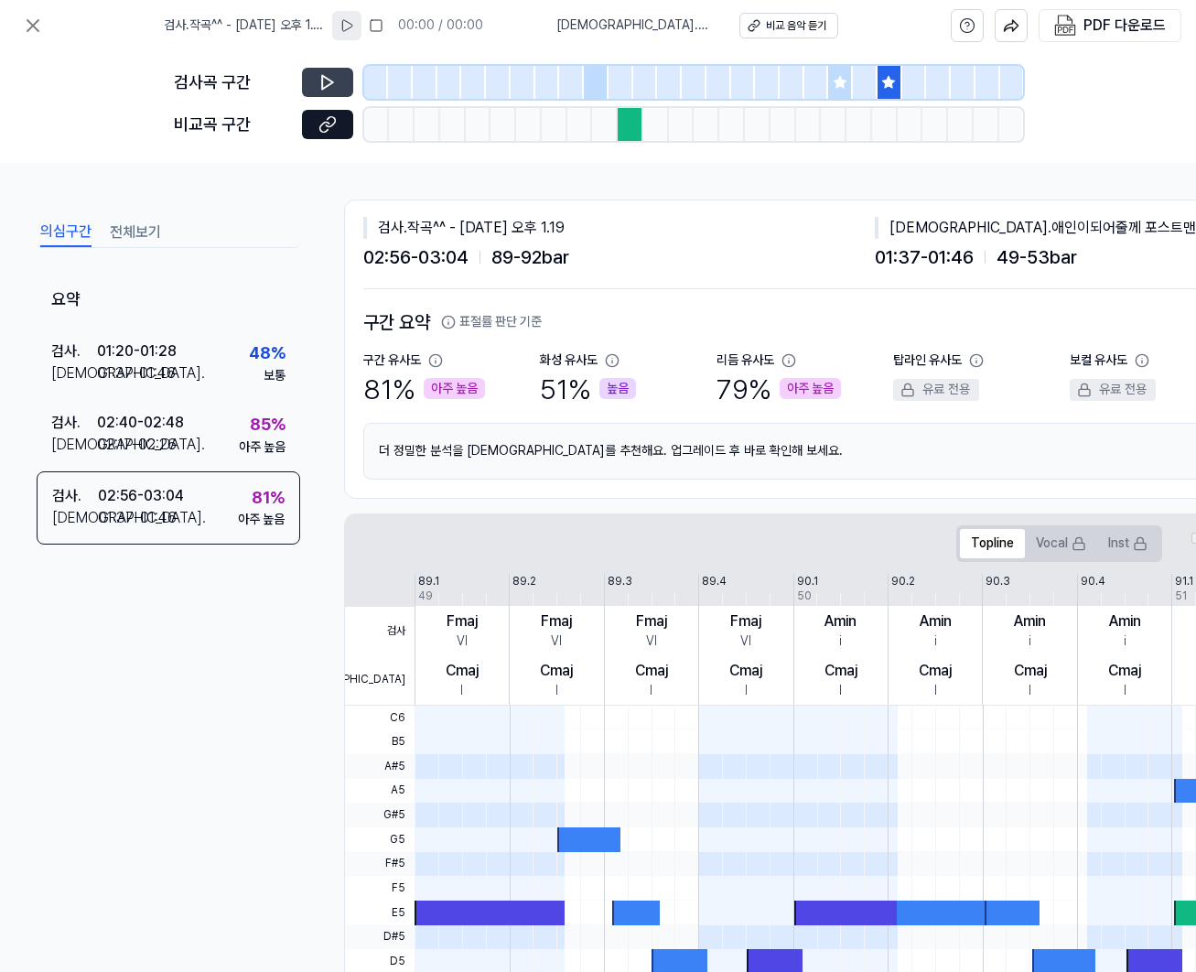
click at [340, 81] on button at bounding box center [327, 82] width 51 height 29
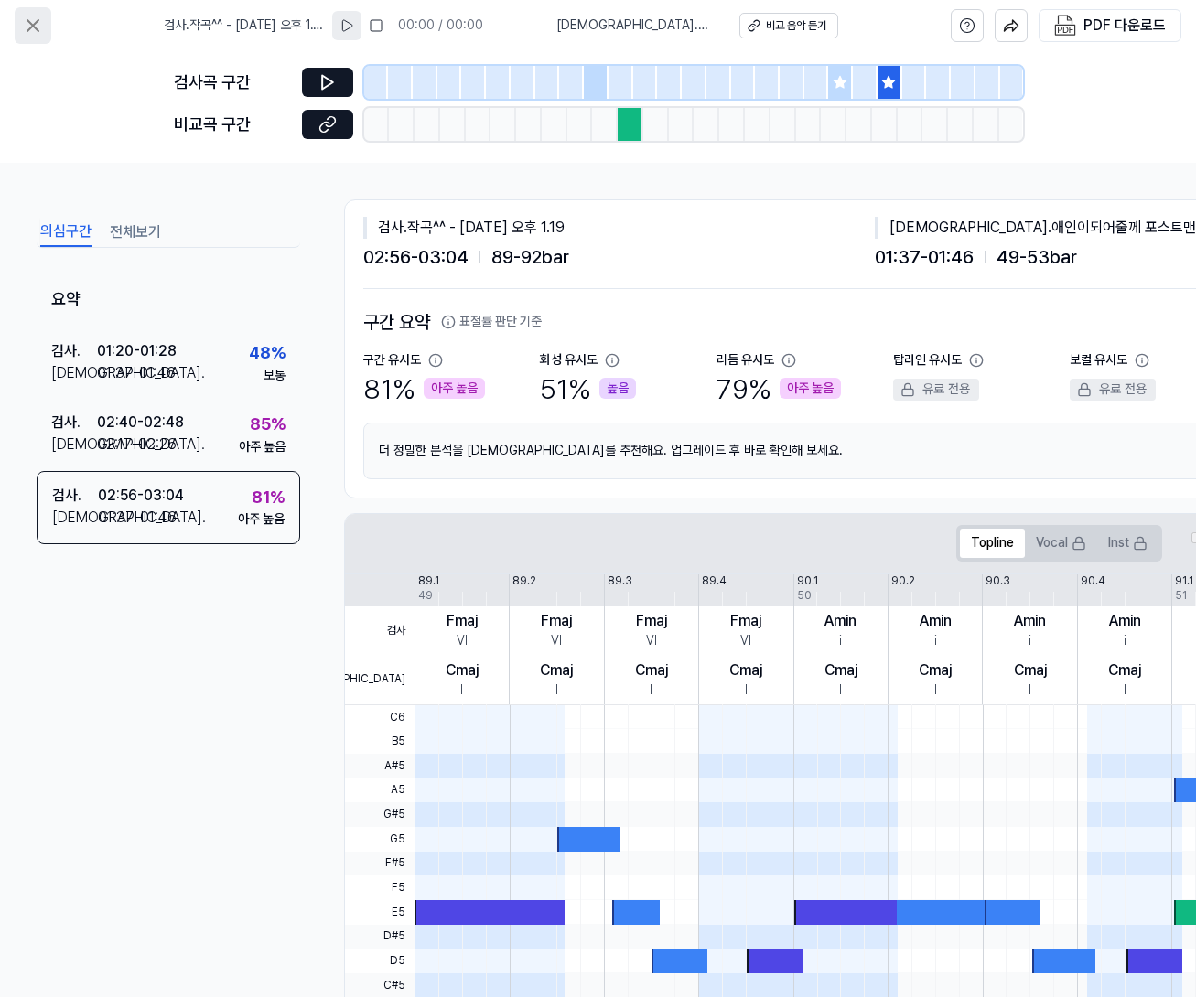
click at [16, 29] on button at bounding box center [33, 25] width 37 height 37
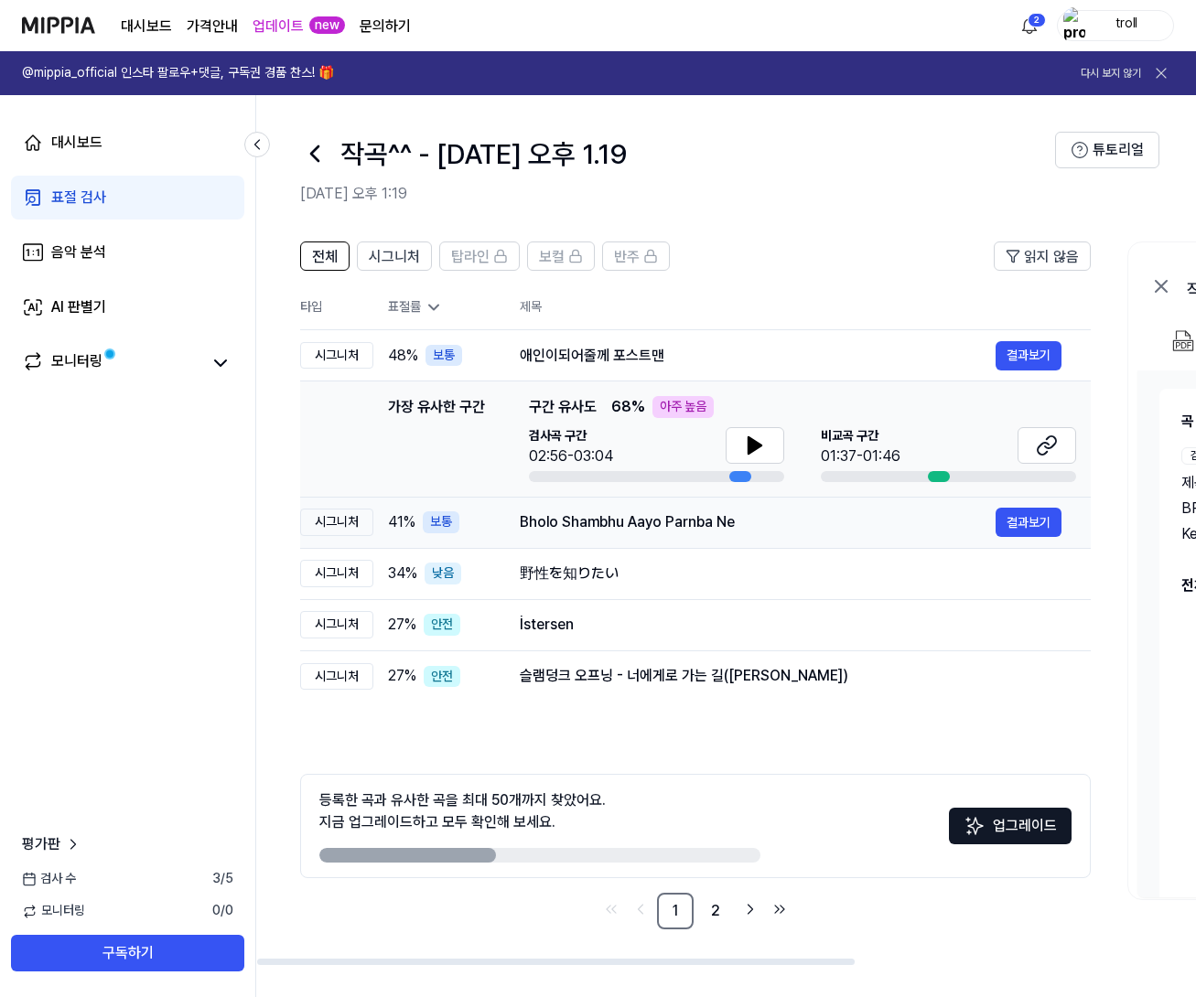
click at [516, 528] on td "Bholo Shambhu Aayo Parnba Ne 결과보기" at bounding box center [790, 522] width 600 height 51
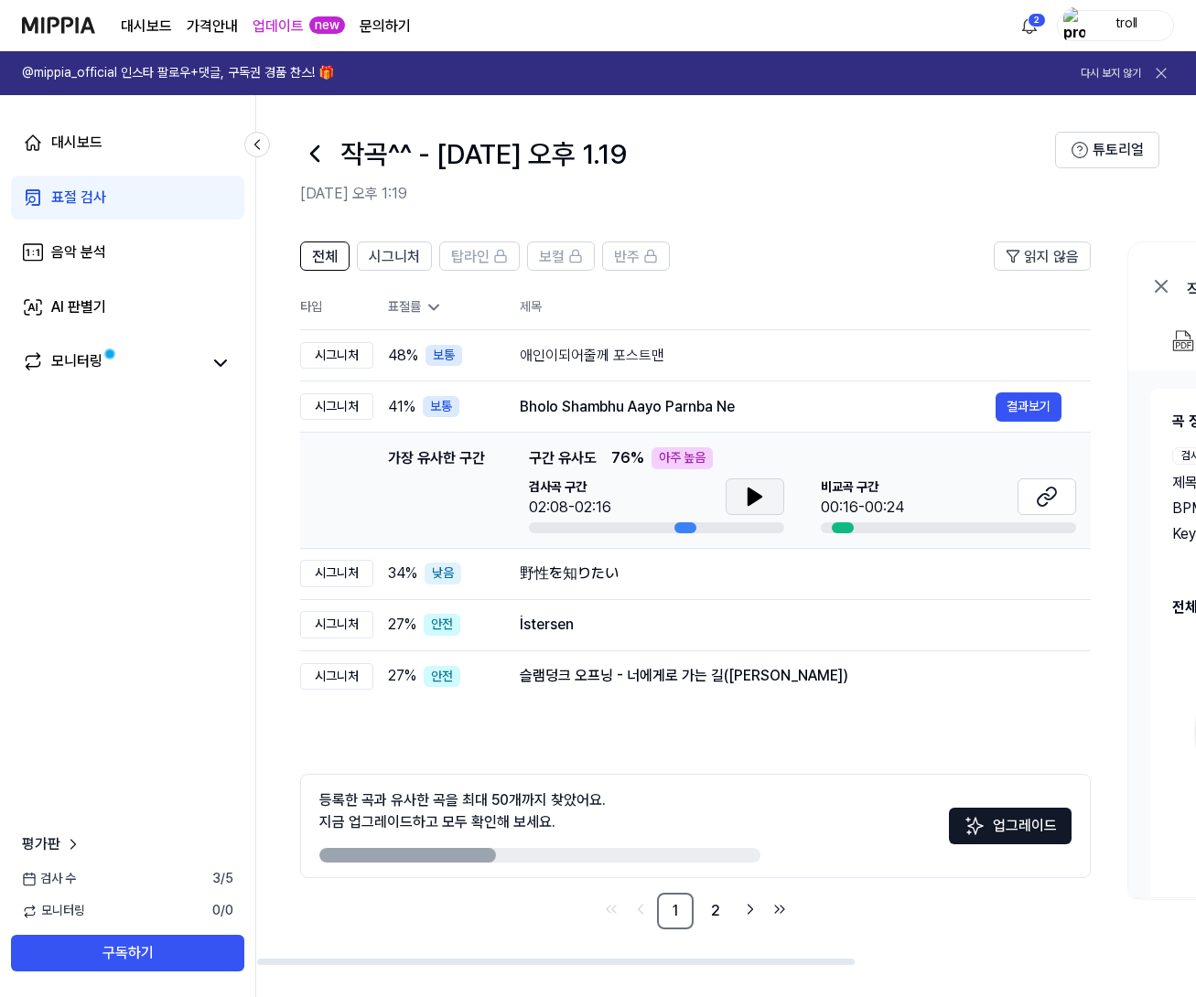
click at [748, 502] on icon at bounding box center [754, 497] width 13 height 16
click at [504, 416] on td "Bholo Shambhu Aayo Parnba Ne 결과보기" at bounding box center [790, 406] width 600 height 51
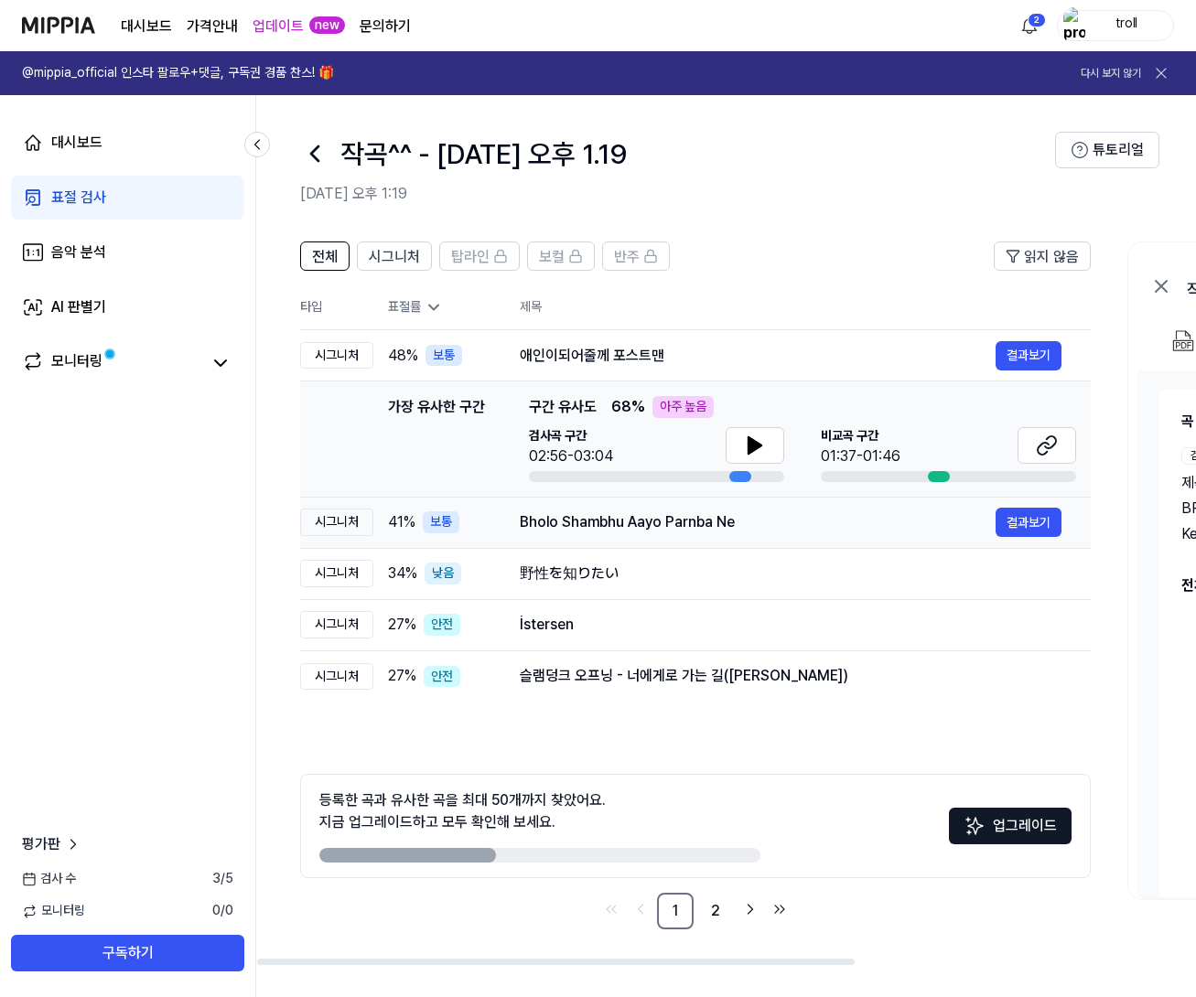
click at [509, 530] on td "Bholo Shambhu Aayo Parnba Ne 결과보기" at bounding box center [790, 522] width 600 height 51
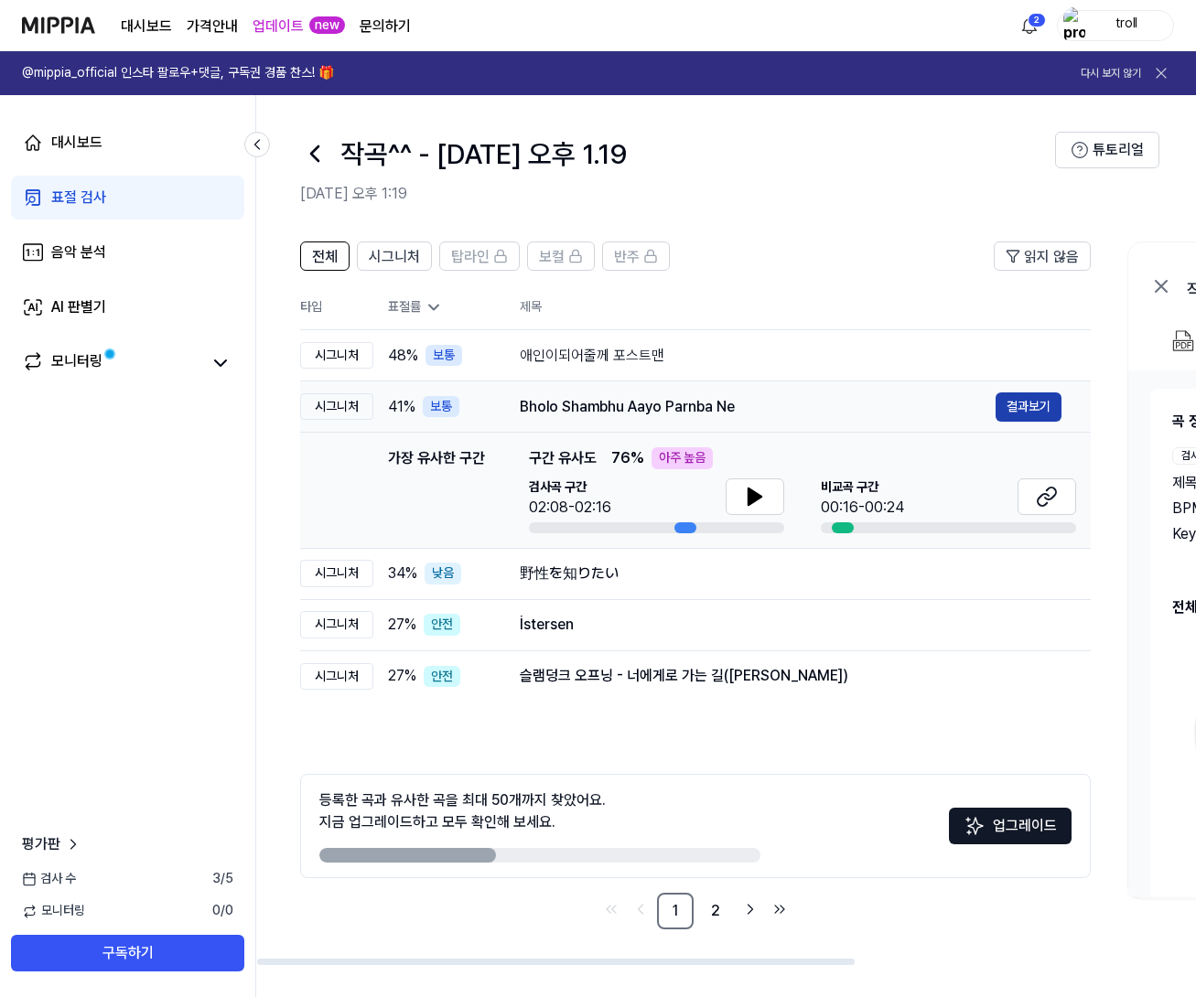
click at [1023, 411] on button "결과보기" at bounding box center [1028, 406] width 66 height 29
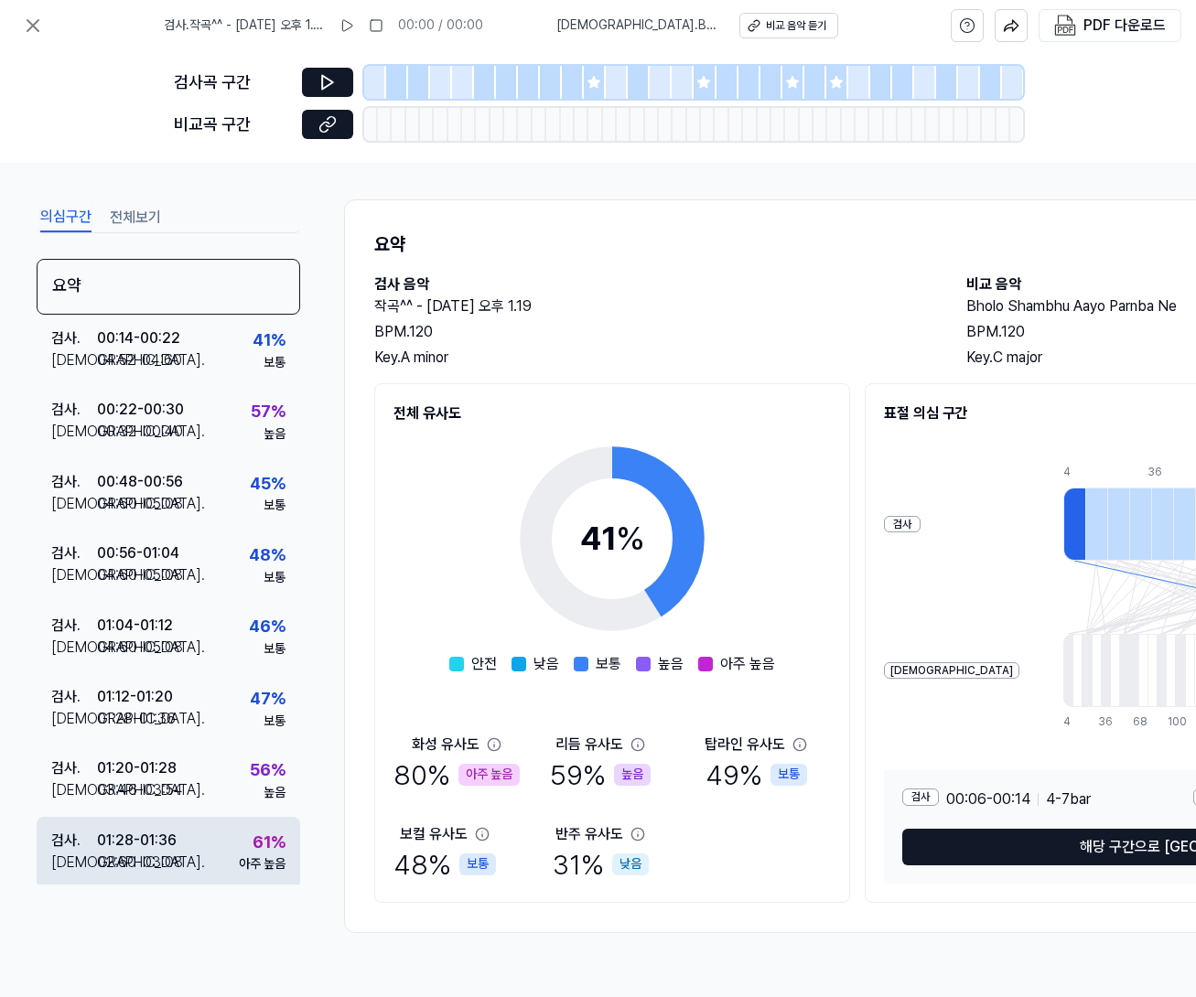
click at [209, 852] on div "검사 . 01:28 - 01:36 비교 . 02:60 - 03:08 61 % 아주 높음" at bounding box center [168, 852] width 263 height 71
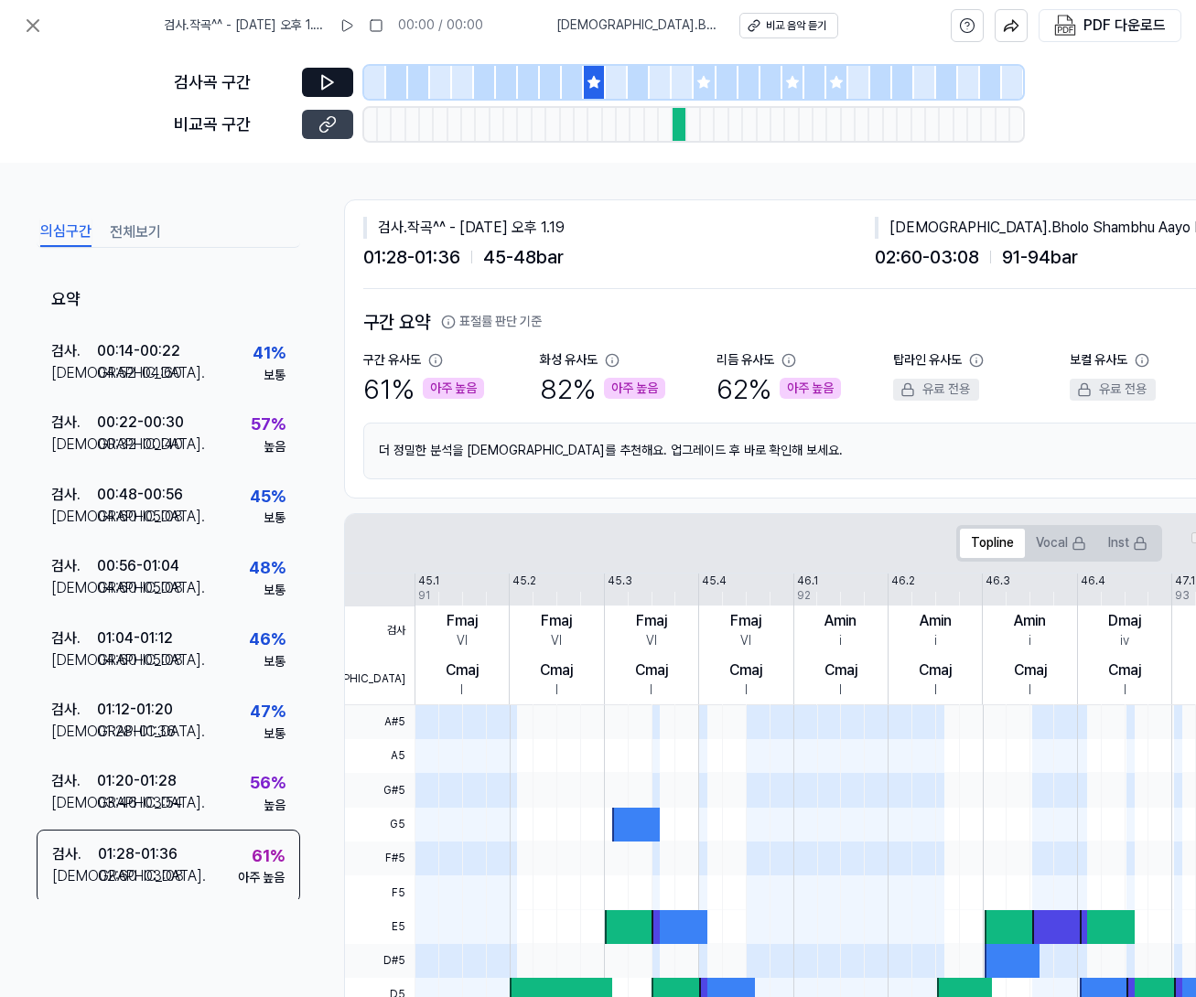
click at [326, 129] on icon at bounding box center [327, 124] width 18 height 18
click at [44, 28] on button at bounding box center [33, 25] width 37 height 37
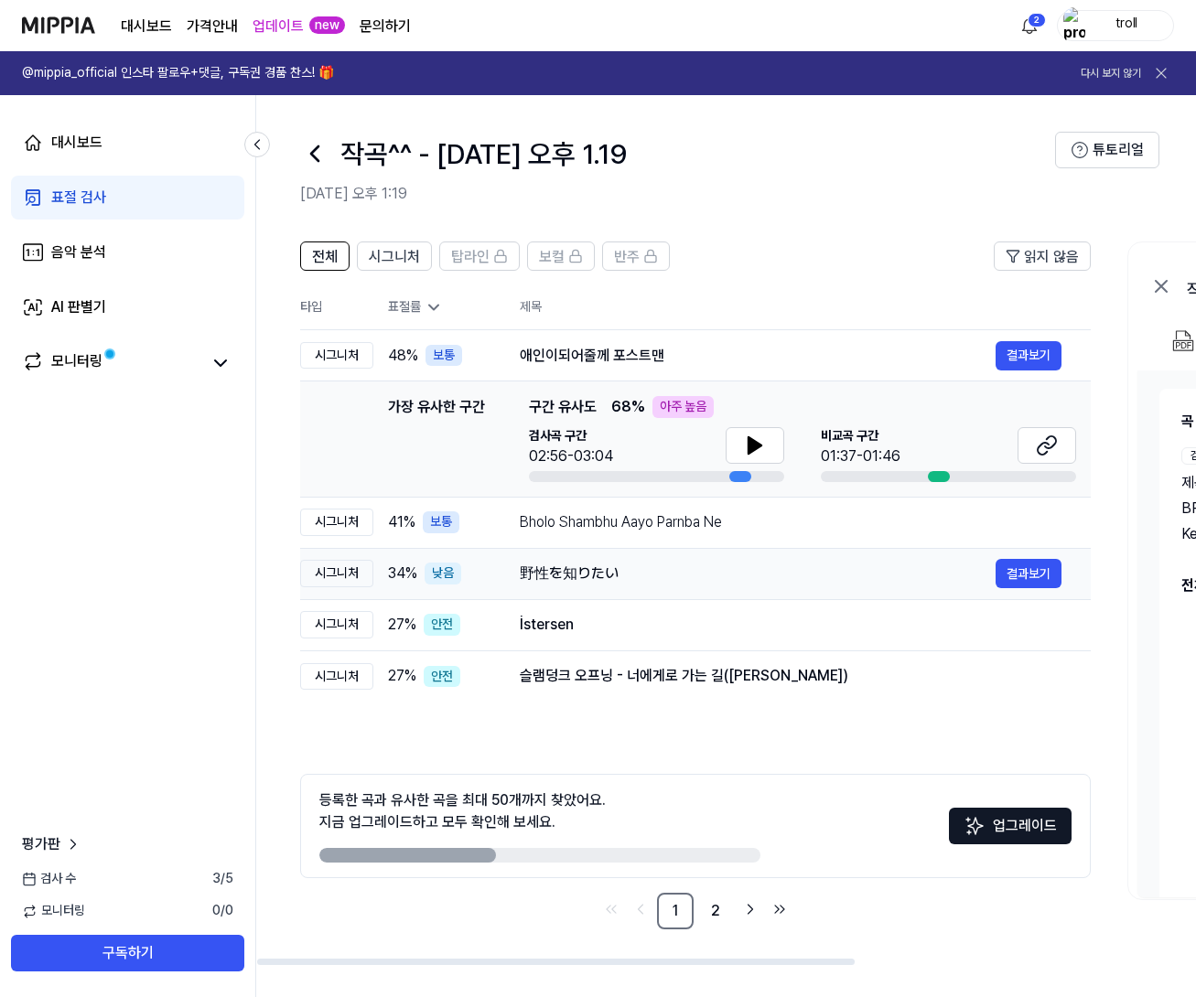
click at [473, 572] on div "34 % 낮음" at bounding box center [439, 574] width 102 height 22
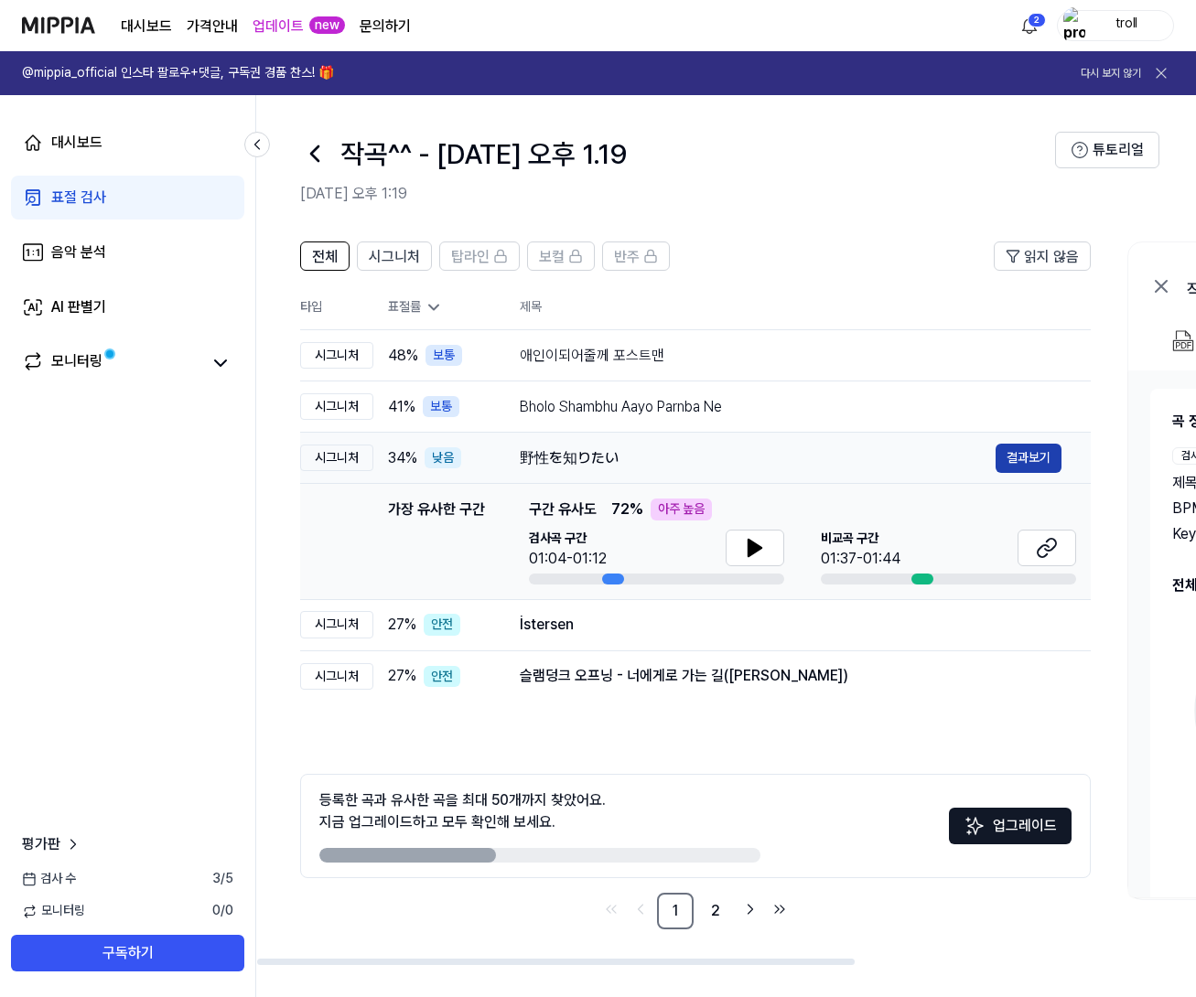
click at [1011, 463] on button "결과보기" at bounding box center [1028, 458] width 66 height 29
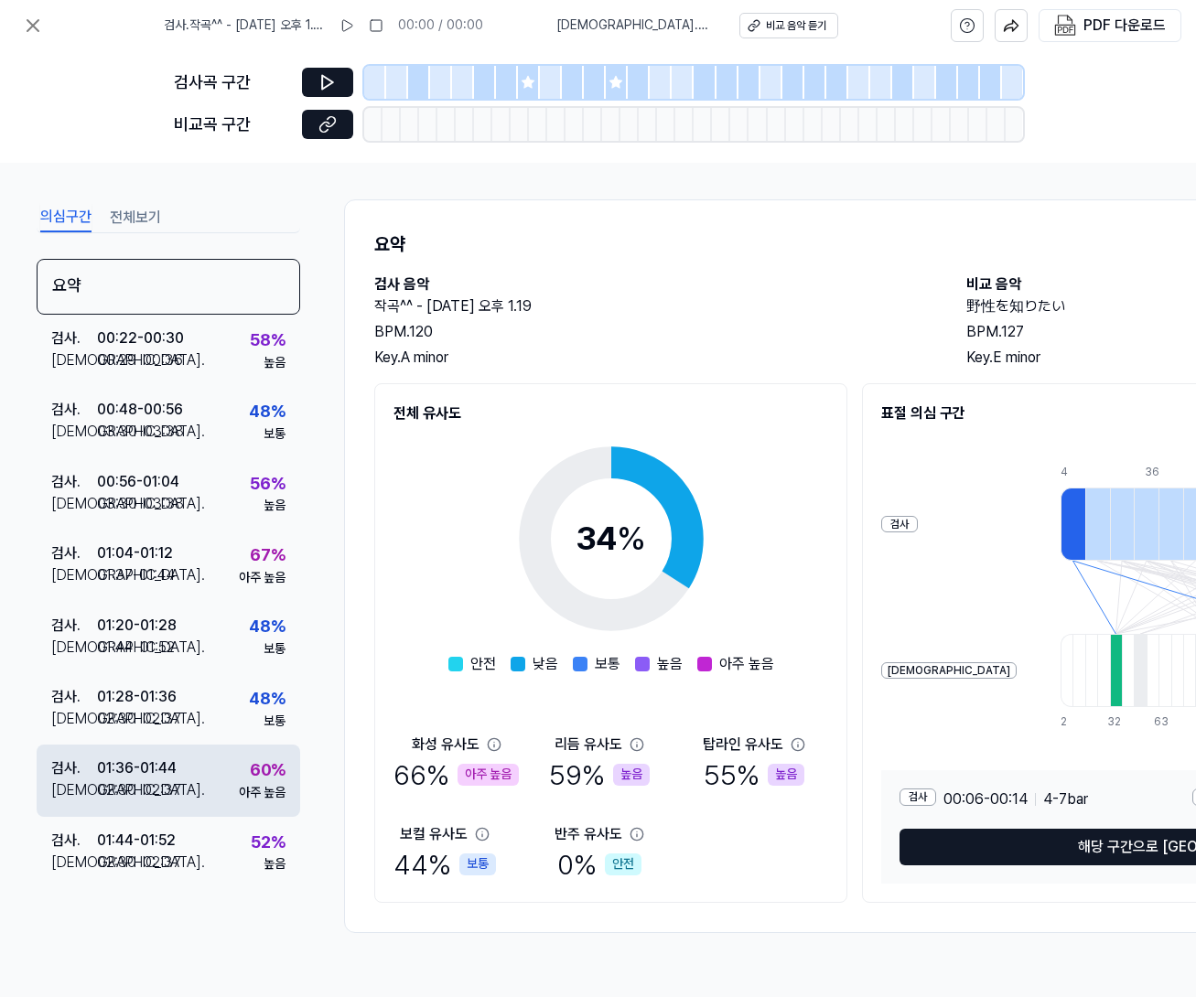
click at [200, 768] on div "검사 . 01:36 - 01:44 비교 . 02:30 - 02:37 60 % 아주 높음" at bounding box center [168, 780] width 263 height 71
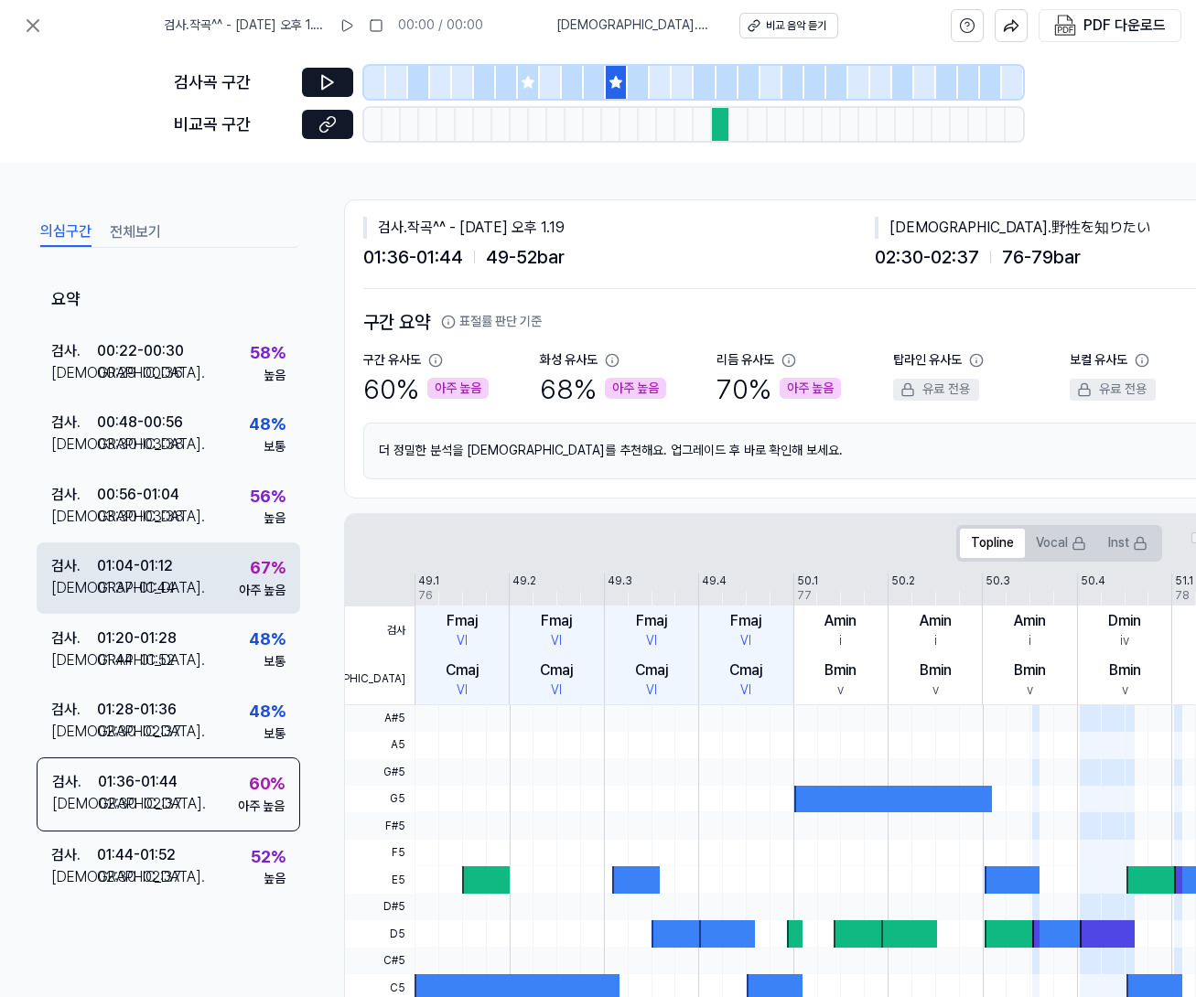
click at [210, 547] on div "검사 . 01:04 - 01:12 비교 . 01:37 - 01:44 67 % 아주 높음" at bounding box center [168, 578] width 263 height 71
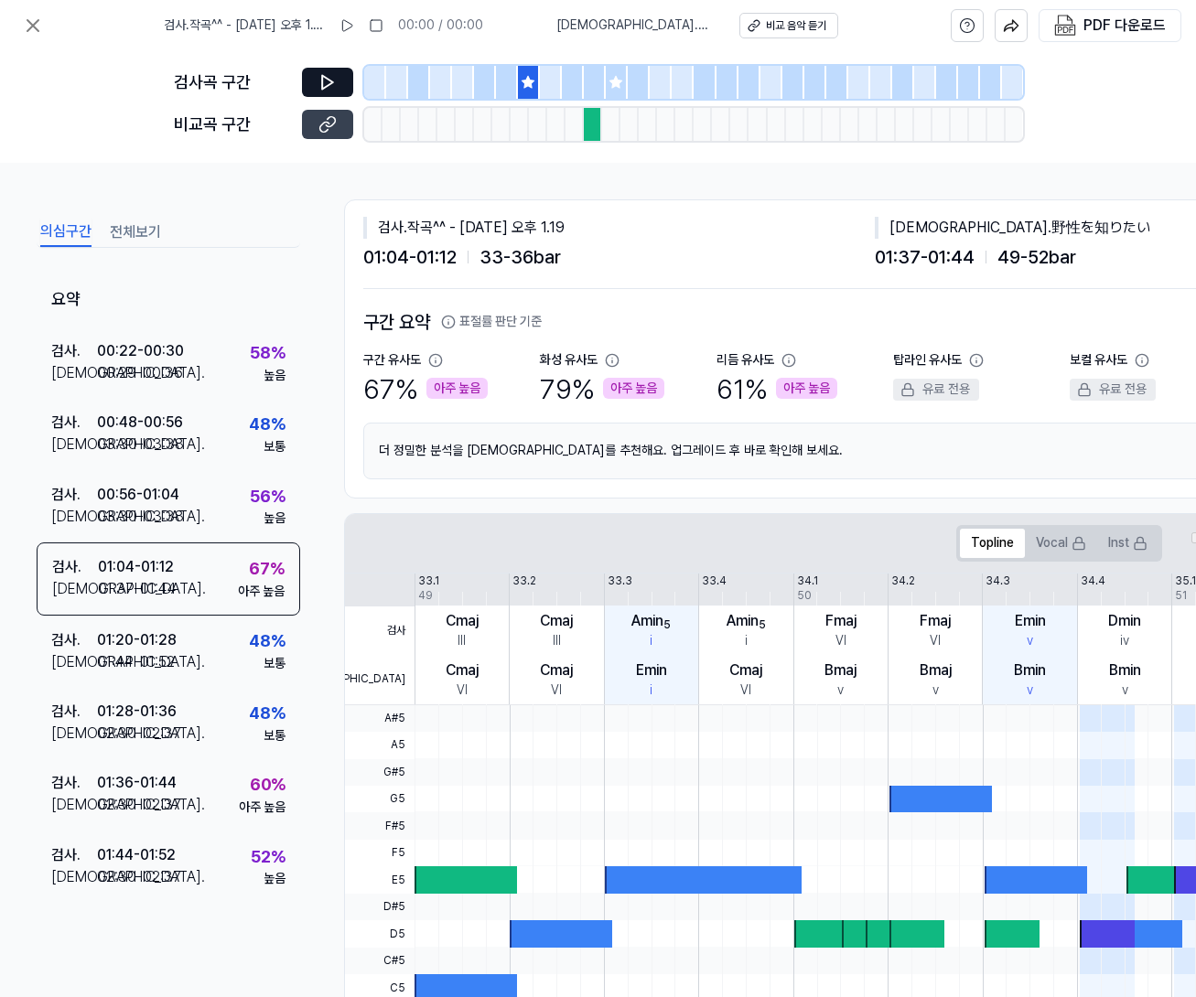
click at [326, 120] on icon at bounding box center [327, 124] width 18 height 18
click at [29, 27] on icon at bounding box center [33, 26] width 22 height 22
